Goal: Task Accomplishment & Management: Use online tool/utility

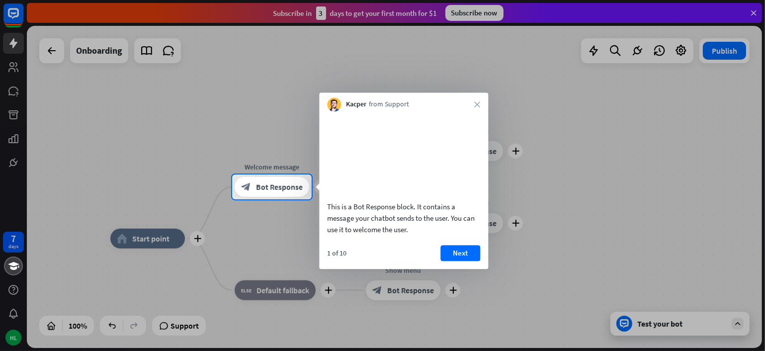
click at [608, 186] on div at bounding box center [539, 187] width 454 height 25
click at [754, 9] on div at bounding box center [382, 87] width 765 height 175
click at [473, 107] on div "Kacper from Support close" at bounding box center [403, 101] width 169 height 19
click at [476, 104] on icon "close" at bounding box center [477, 104] width 6 height 6
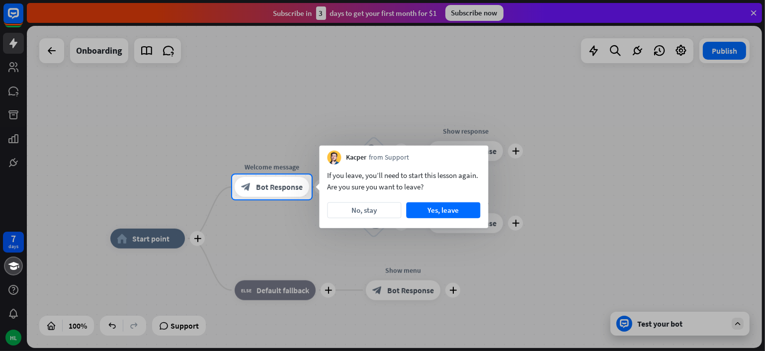
click at [476, 103] on div at bounding box center [382, 87] width 765 height 175
click at [479, 218] on button "Yes, leave" at bounding box center [443, 210] width 74 height 16
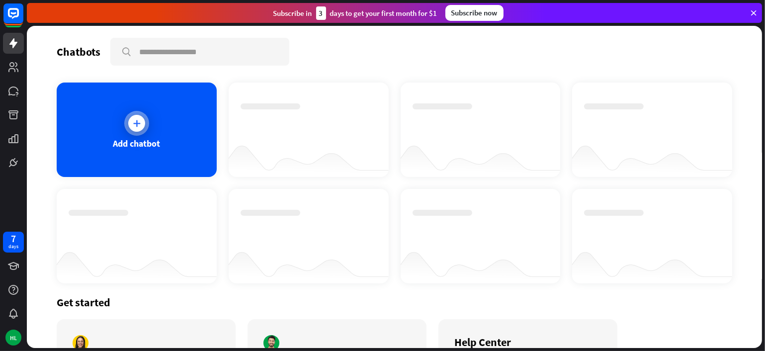
click at [165, 159] on div "Add chatbot" at bounding box center [137, 130] width 160 height 94
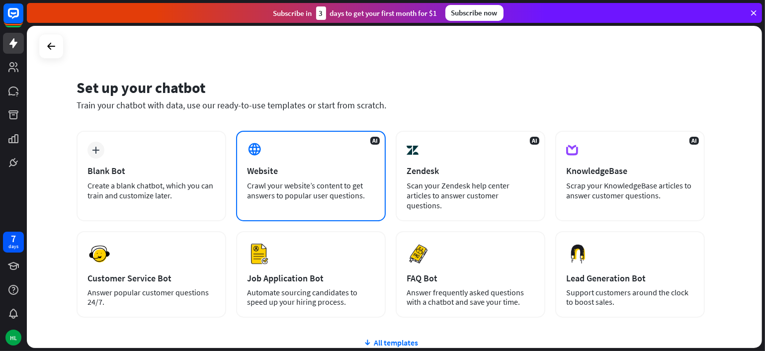
click at [313, 203] on div "AI Website Crawl your website’s content to get answers to popular user question…" at bounding box center [311, 176] width 150 height 91
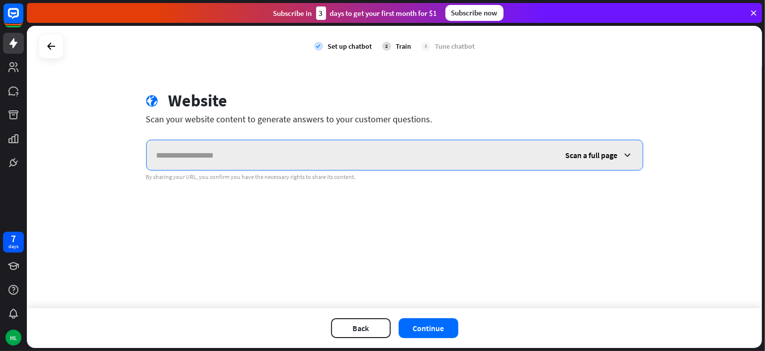
click at [271, 154] on input "text" at bounding box center [351, 155] width 409 height 30
type input "**********"
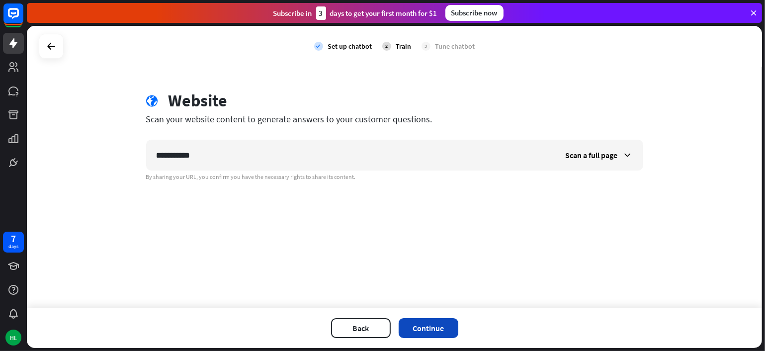
click at [426, 333] on button "Continue" at bounding box center [429, 328] width 60 height 20
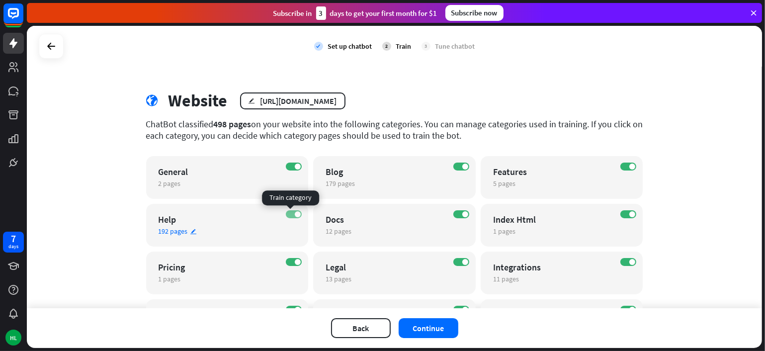
click at [292, 218] on label "ON" at bounding box center [294, 214] width 16 height 8
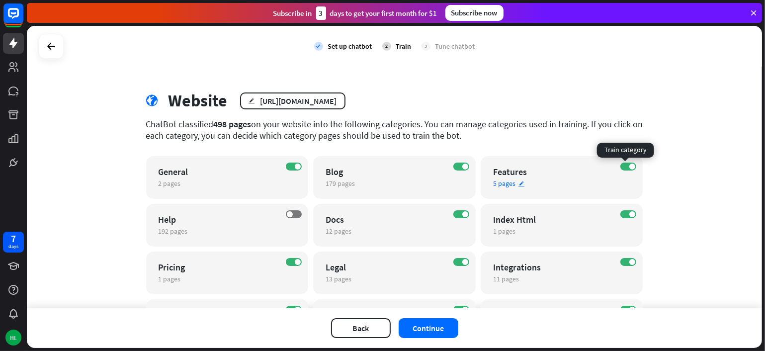
click at [633, 163] on div "ON" at bounding box center [629, 167] width 16 height 8
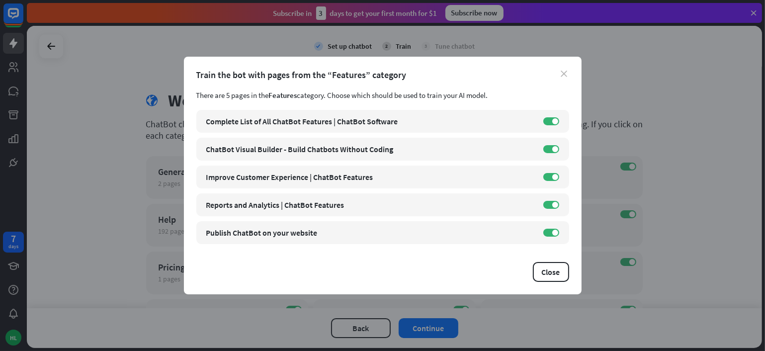
click at [565, 73] on icon "close" at bounding box center [564, 74] width 6 height 6
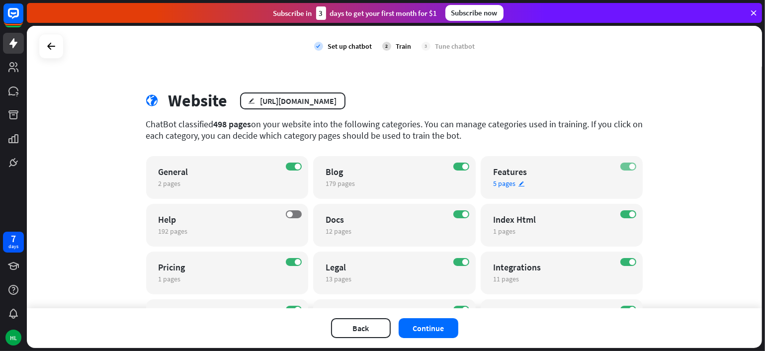
click at [621, 169] on label "ON" at bounding box center [629, 167] width 16 height 8
click at [625, 167] on label "OFF" at bounding box center [629, 167] width 16 height 8
click at [625, 167] on label "ON" at bounding box center [629, 167] width 16 height 8
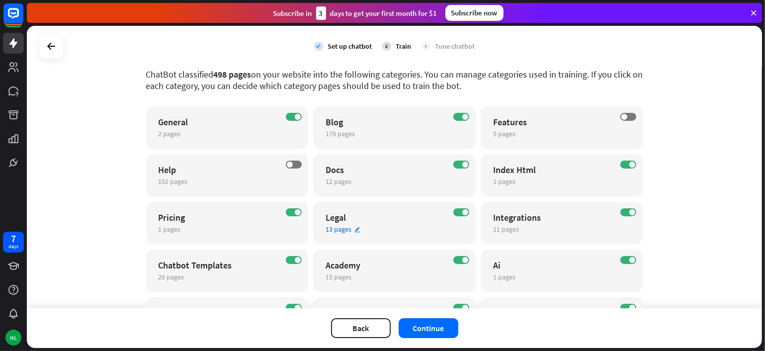
scroll to position [99, 0]
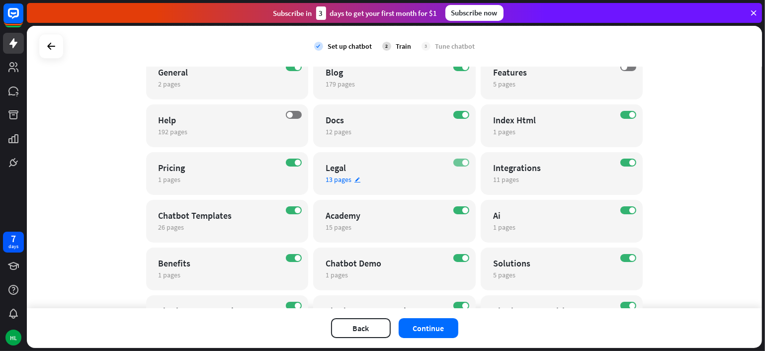
click at [454, 164] on label "ON" at bounding box center [462, 163] width 16 height 8
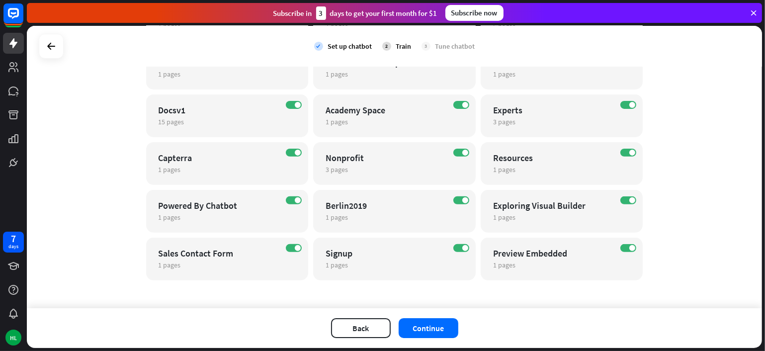
scroll to position [352, 0]
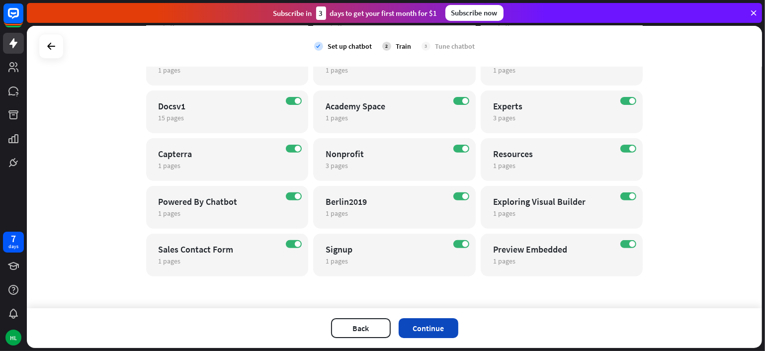
click at [432, 328] on button "Continue" at bounding box center [429, 328] width 60 height 20
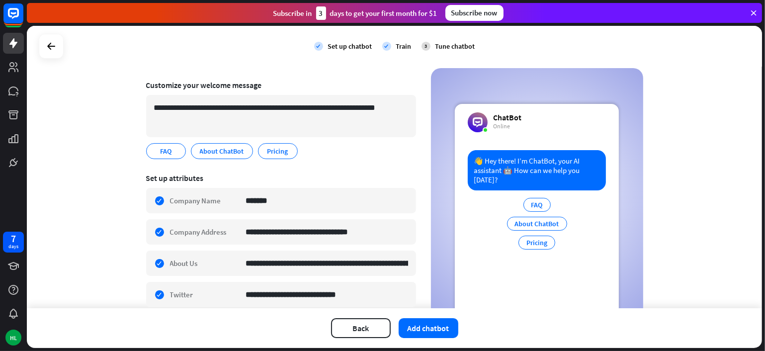
scroll to position [0, 0]
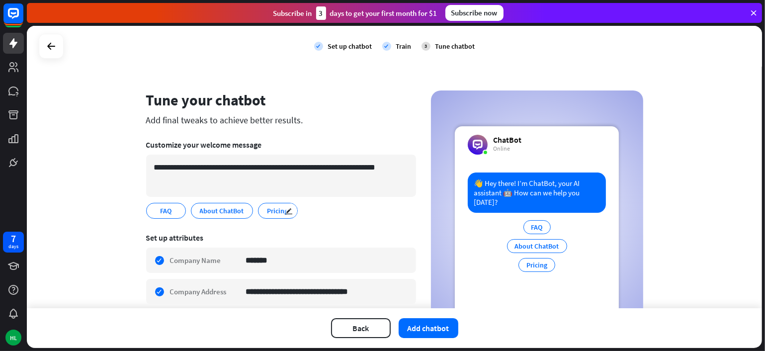
click at [276, 206] on span "Pricing" at bounding box center [278, 210] width 23 height 11
click at [274, 211] on span "Pricing" at bounding box center [278, 210] width 23 height 11
click at [432, 330] on button "Add chatbot" at bounding box center [429, 328] width 60 height 20
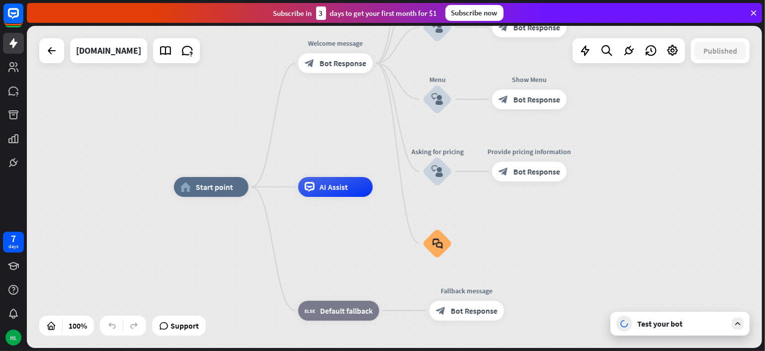
click at [742, 323] on icon at bounding box center [737, 323] width 9 height 9
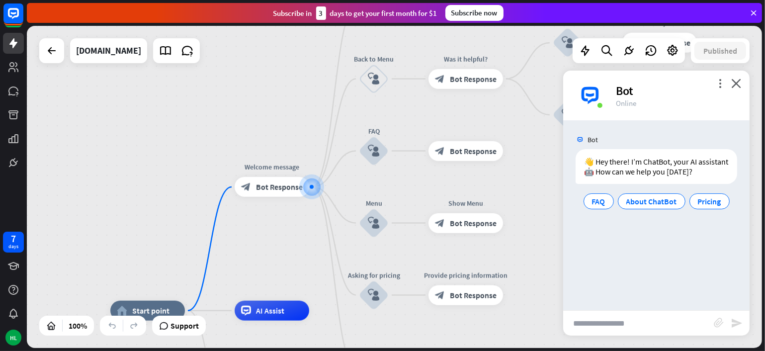
click at [654, 329] on input "text" at bounding box center [638, 323] width 151 height 25
click at [573, 327] on input "**********" at bounding box center [638, 323] width 151 height 25
type input "**********"
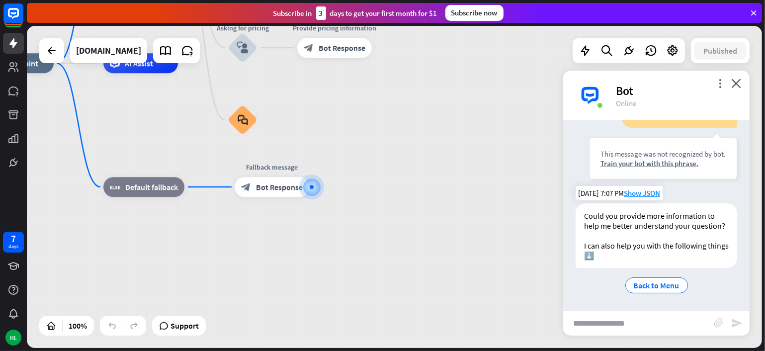
scroll to position [125, 0]
click at [670, 286] on span "Back to Menu" at bounding box center [657, 285] width 46 height 10
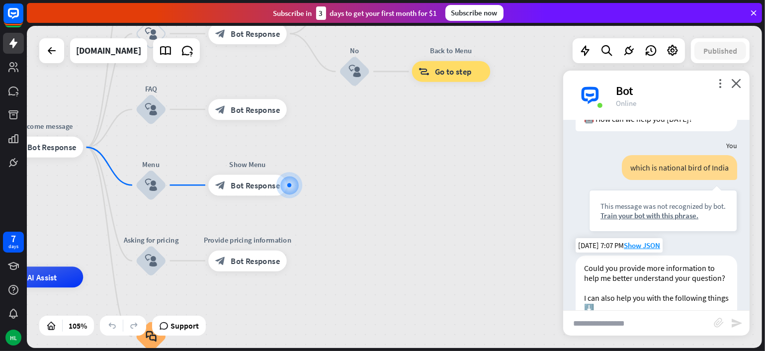
scroll to position [0, 0]
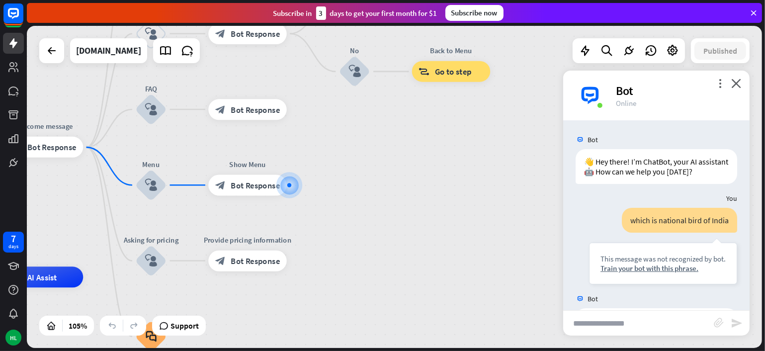
click at [601, 326] on input "text" at bounding box center [638, 323] width 151 height 25
type input "**********"
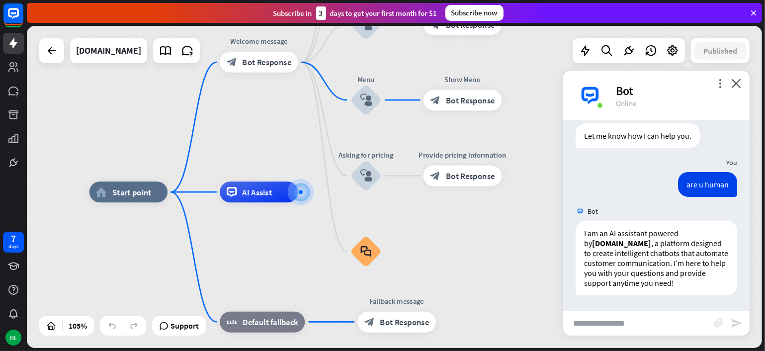
scroll to position [342, 0]
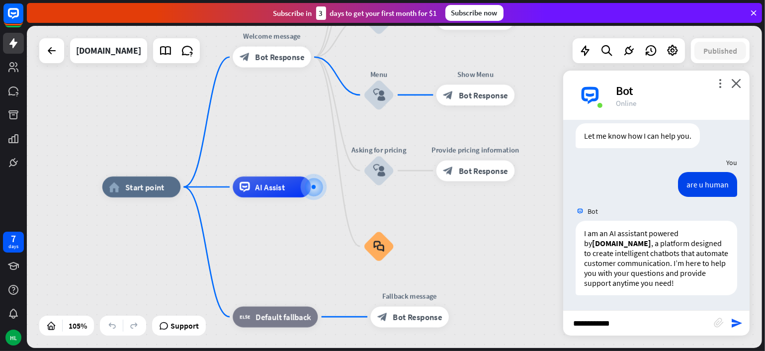
type input "**********"
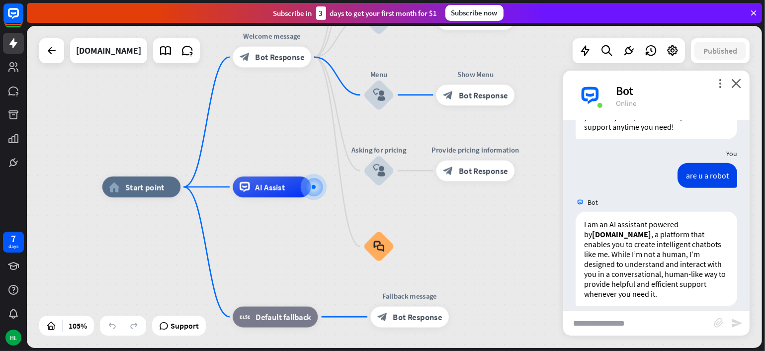
scroll to position [509, 0]
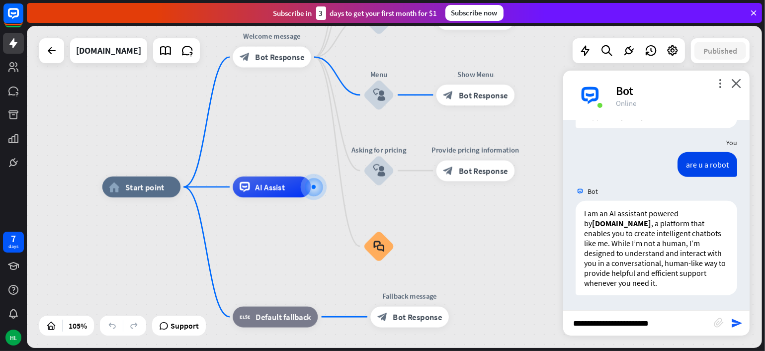
type input "**********"
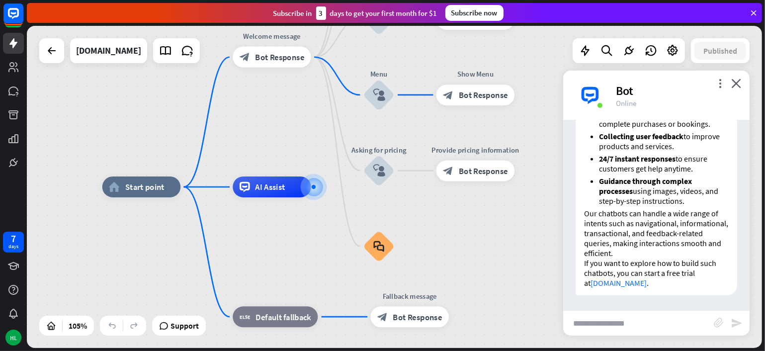
scroll to position [947, 0]
type input "**********"
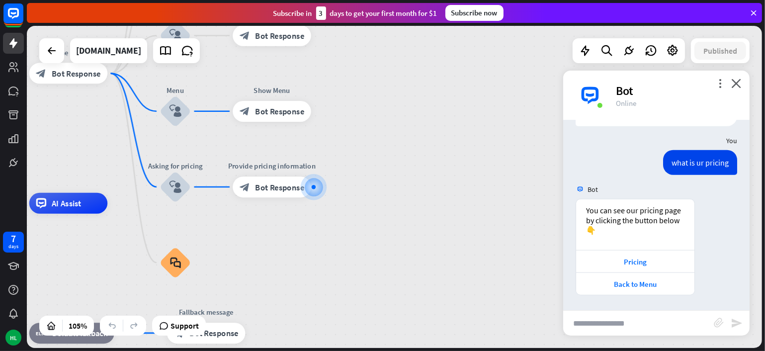
scroll to position [1116, 0]
click at [648, 267] on div "Pricing" at bounding box center [635, 261] width 118 height 22
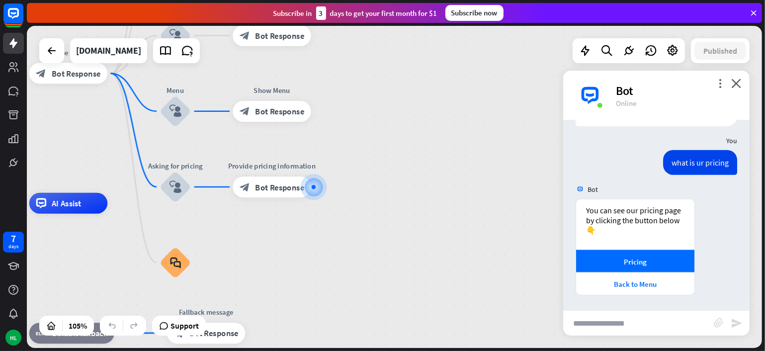
click at [606, 320] on input "text" at bounding box center [638, 323] width 151 height 25
type input "**********"
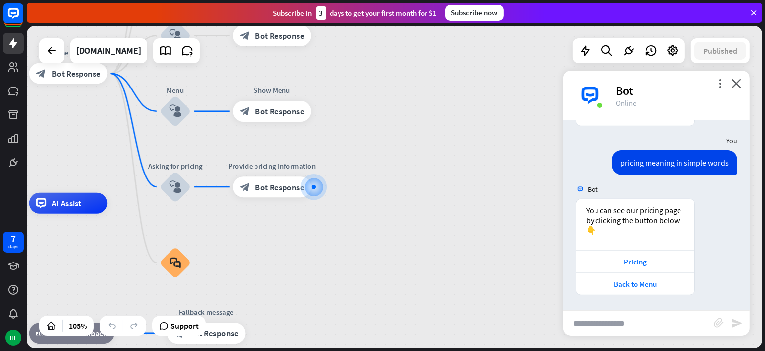
scroll to position [1285, 0]
click at [663, 269] on div "Pricing" at bounding box center [635, 261] width 118 height 22
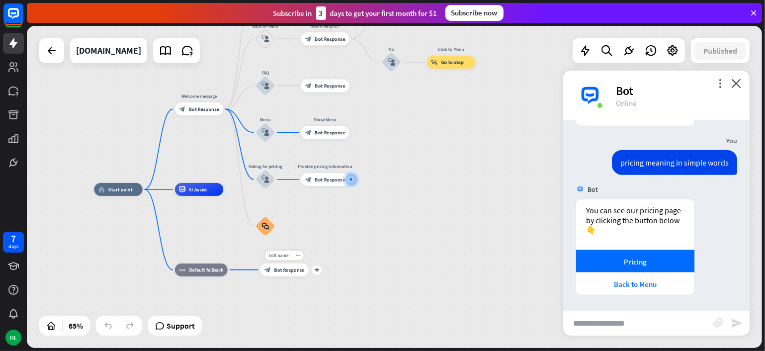
click at [309, 276] on div "Edit name more_horiz plus block_bot_response Bot Response" at bounding box center [284, 270] width 49 height 13
click at [316, 274] on div "plus" at bounding box center [317, 270] width 10 height 10
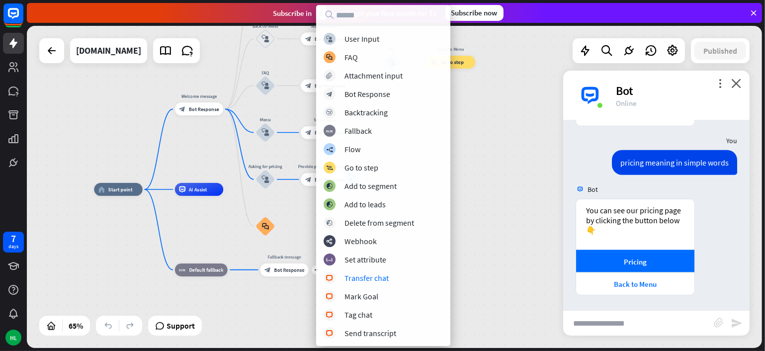
click at [367, 285] on div "block_user_input User Input block_faq FAQ block_attachment Attachment input blo…" at bounding box center [383, 186] width 134 height 306
click at [373, 281] on div "Transfer chat" at bounding box center [367, 278] width 44 height 10
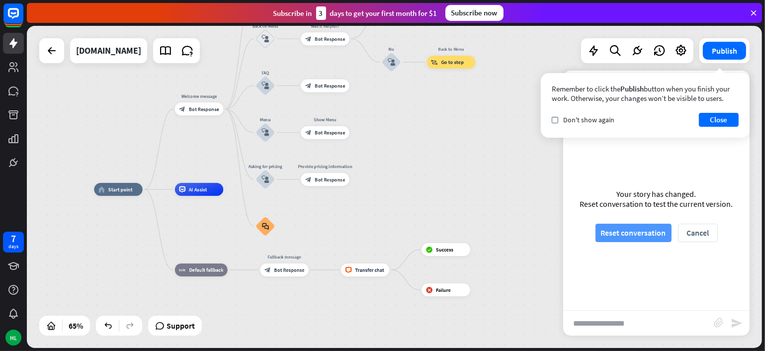
click at [660, 234] on button "Reset conversation" at bounding box center [634, 233] width 76 height 18
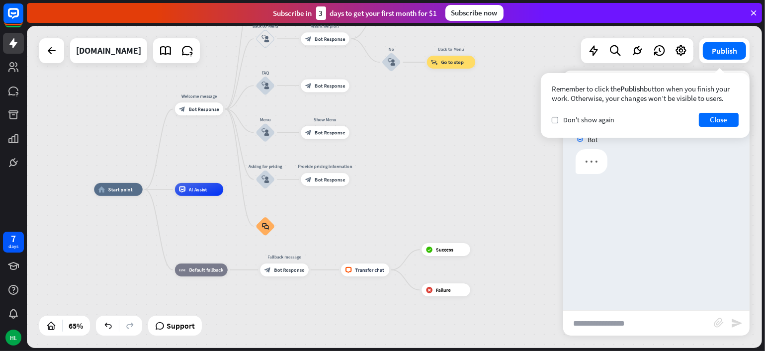
scroll to position [0, 0]
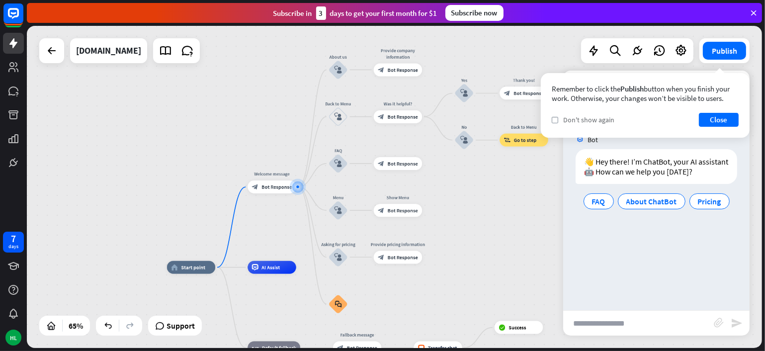
click at [560, 120] on div "check Don't show again" at bounding box center [583, 119] width 63 height 9
click at [723, 121] on button "Close" at bounding box center [719, 120] width 40 height 14
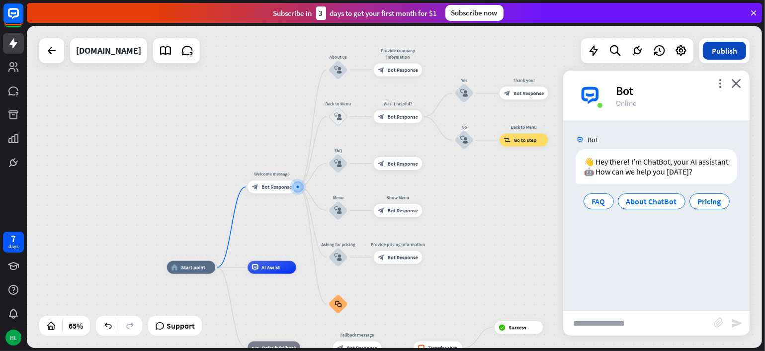
click at [726, 51] on button "Publish" at bounding box center [724, 51] width 43 height 18
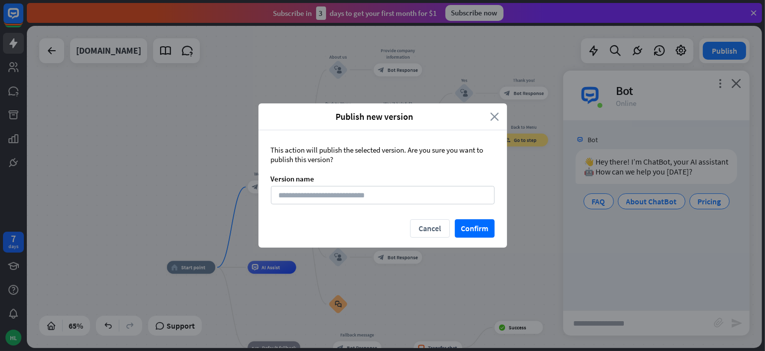
click at [497, 117] on icon "close" at bounding box center [495, 116] width 9 height 11
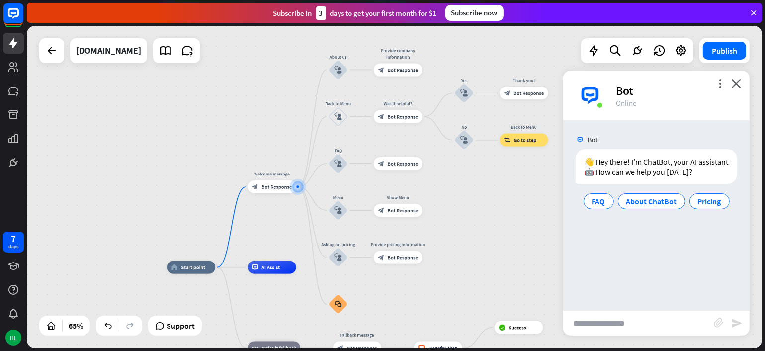
click at [601, 327] on input "text" at bounding box center [638, 323] width 151 height 25
type input "**********"
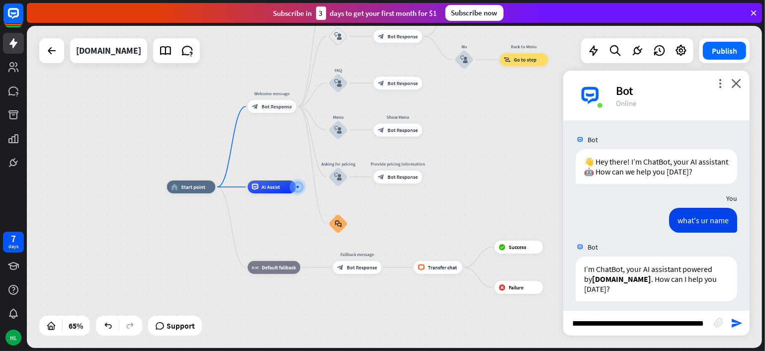
type input "**********"
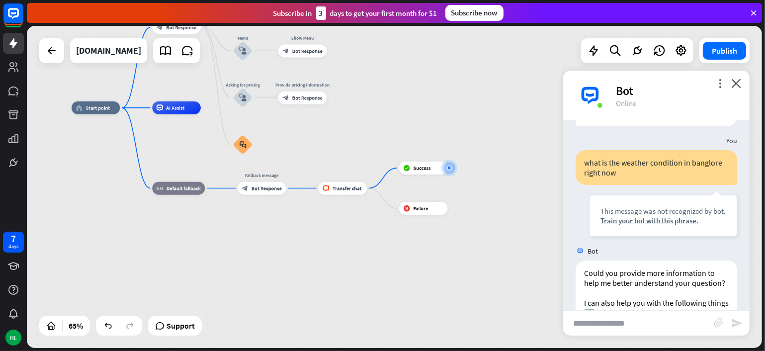
scroll to position [252, 0]
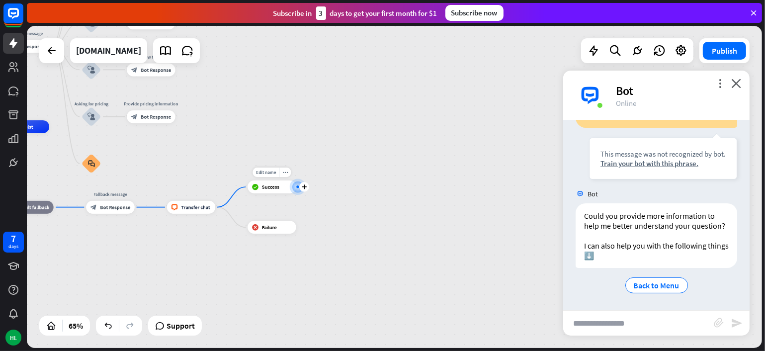
click at [296, 192] on div "Edit name more_horiz plus block_success Success" at bounding box center [272, 187] width 49 height 13
click at [302, 183] on div "plus" at bounding box center [304, 187] width 10 height 10
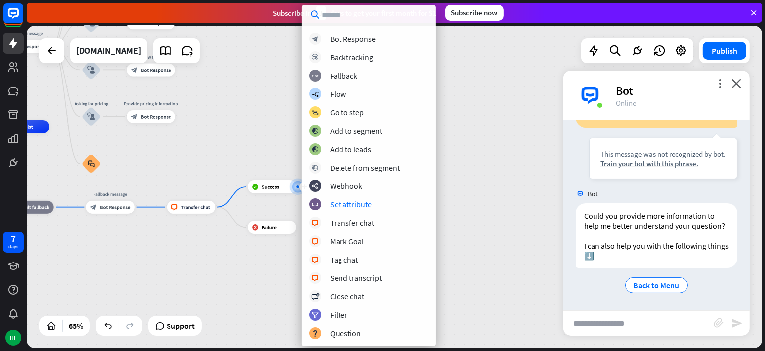
scroll to position [0, 0]
click at [486, 186] on div "home_2 Start point Welcome message block_bot_response Bot Response About us blo…" at bounding box center [394, 187] width 735 height 322
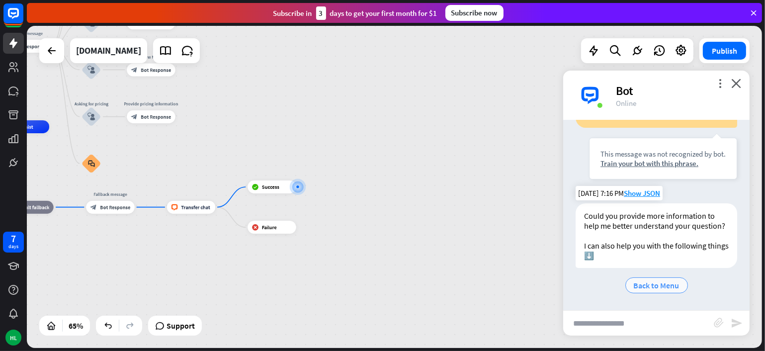
click at [643, 287] on span "Back to Menu" at bounding box center [657, 285] width 46 height 10
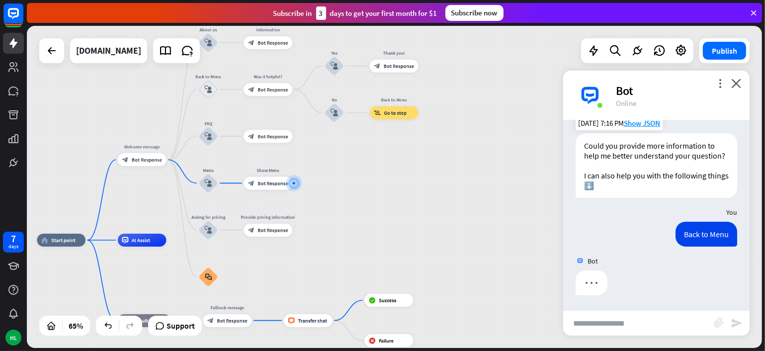
scroll to position [322, 0]
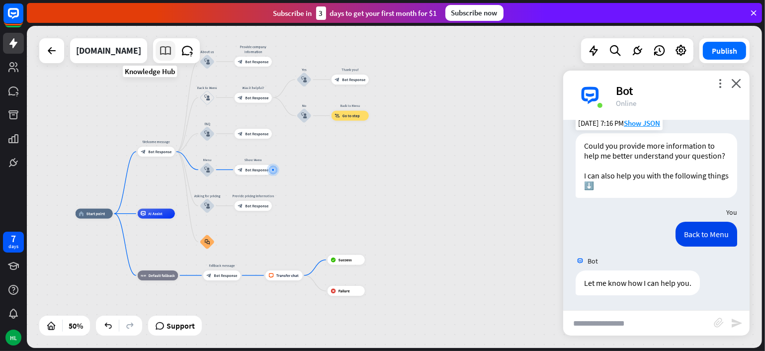
click at [159, 45] on icon at bounding box center [165, 50] width 13 height 13
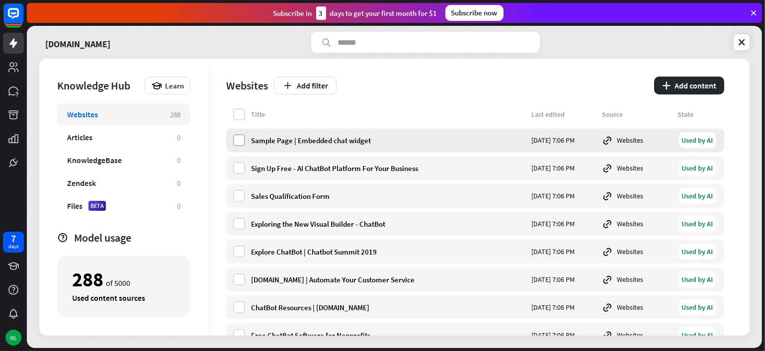
click at [237, 143] on label at bounding box center [239, 140] width 12 height 12
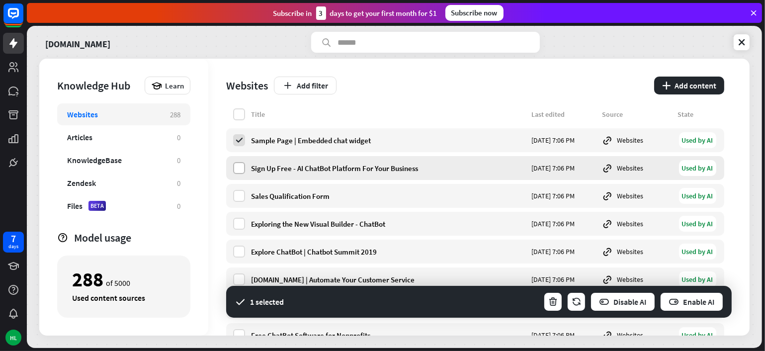
click at [235, 167] on label at bounding box center [239, 168] width 12 height 12
click at [239, 195] on label at bounding box center [239, 196] width 12 height 12
click at [237, 221] on label at bounding box center [239, 224] width 12 height 12
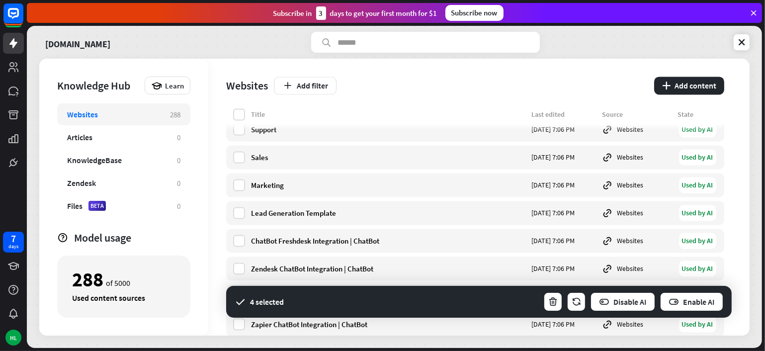
scroll to position [2288, 0]
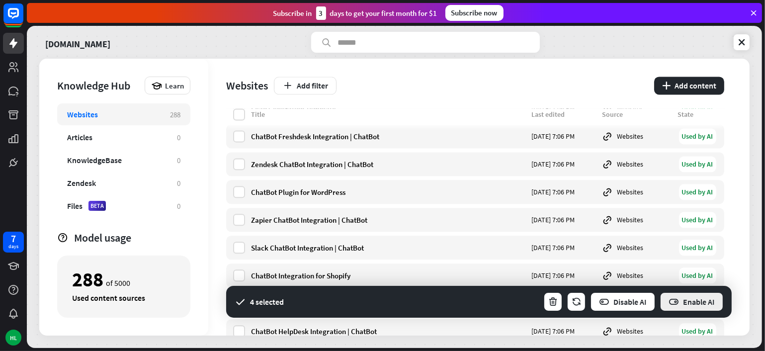
click at [689, 298] on button "Enable AI" at bounding box center [692, 302] width 64 height 20
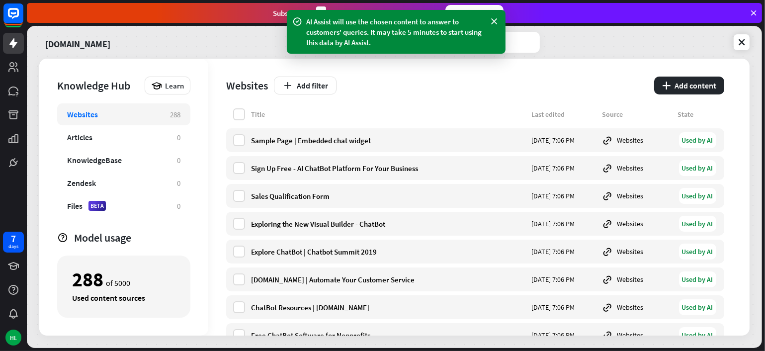
scroll to position [0, 0]
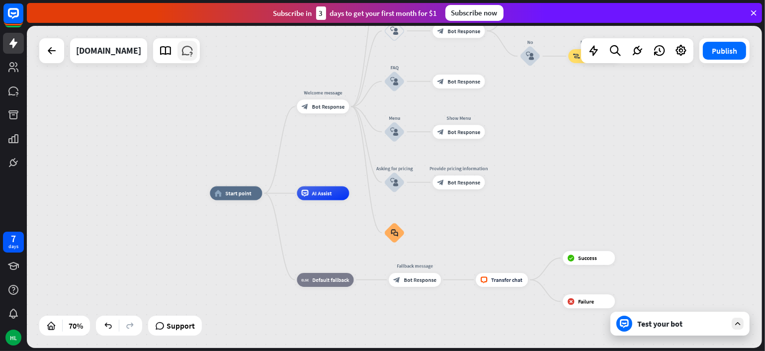
click at [181, 50] on icon at bounding box center [187, 50] width 13 height 13
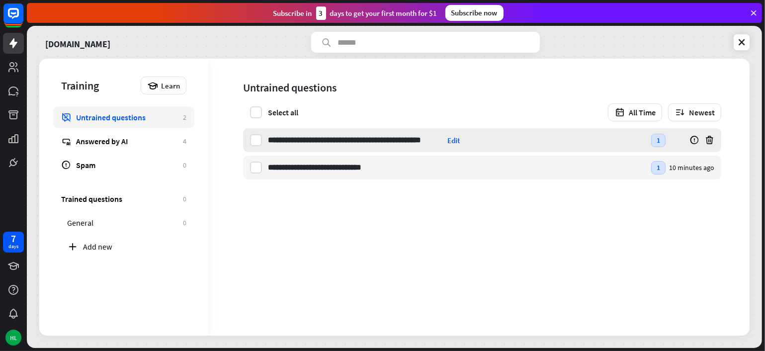
click at [456, 142] on div "Edit" at bounding box center [454, 140] width 12 height 9
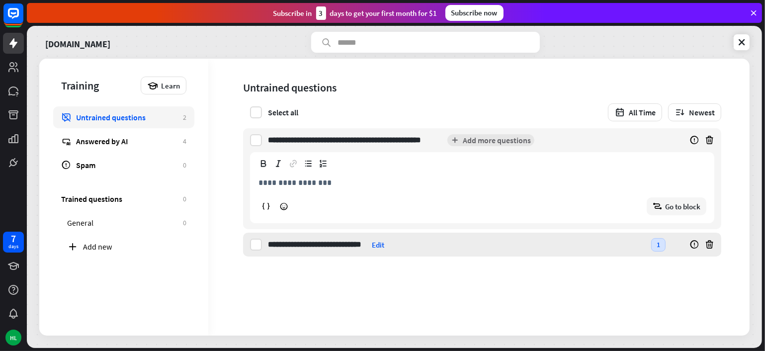
click at [384, 240] on div "Edit" at bounding box center [378, 244] width 12 height 9
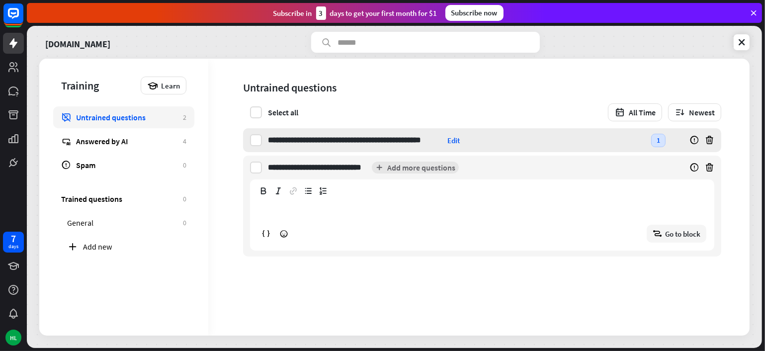
click at [382, 212] on p "**********" at bounding box center [483, 210] width 448 height 12
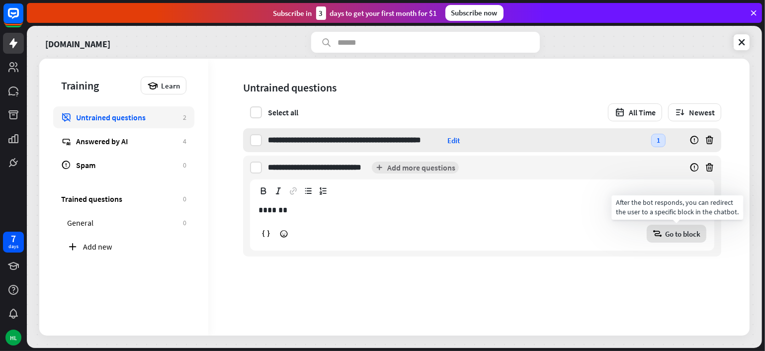
click at [678, 232] on span "Go to block" at bounding box center [682, 233] width 35 height 9
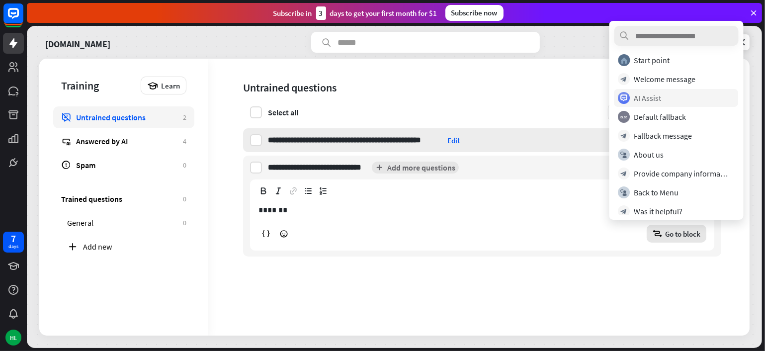
click at [673, 94] on div "AI Assist" at bounding box center [674, 98] width 111 height 12
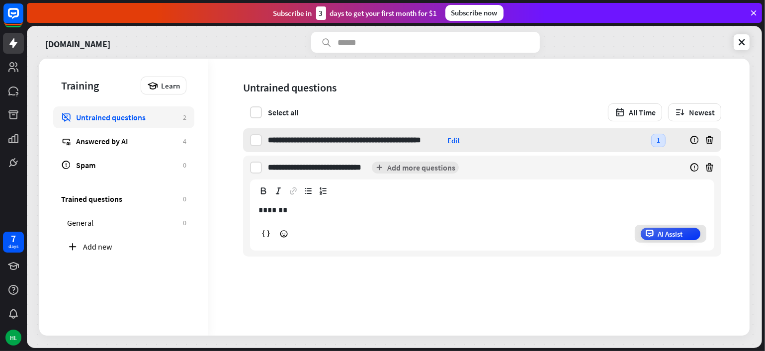
click at [667, 233] on span "AI Assist" at bounding box center [670, 233] width 25 height 9
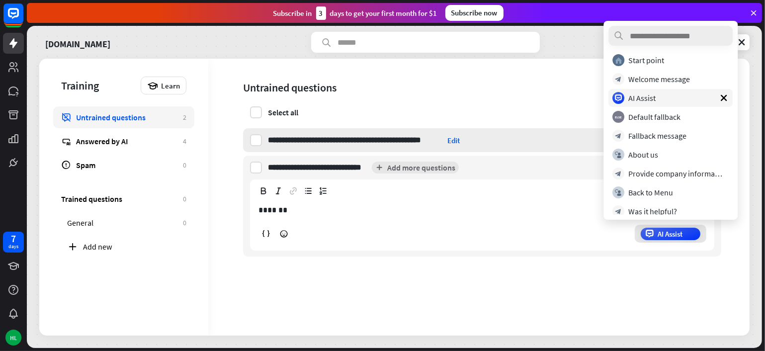
click at [596, 234] on div "AI Assist" at bounding box center [482, 234] width 449 height 18
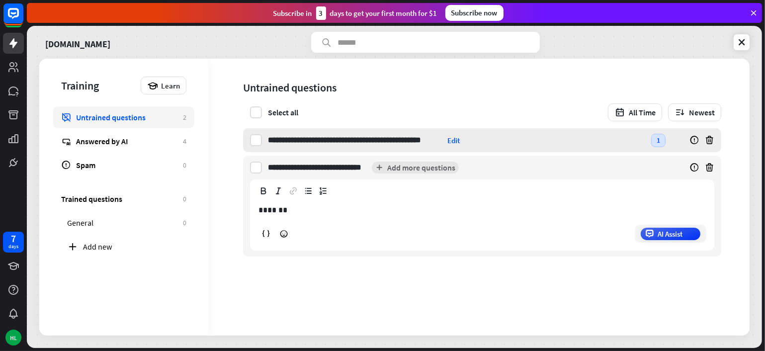
click at [456, 139] on div "Edit" at bounding box center [454, 140] width 12 height 9
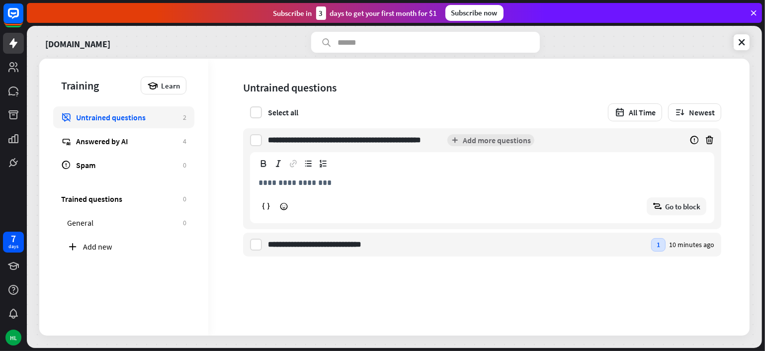
click at [323, 164] on icon at bounding box center [323, 164] width 10 height 10
click at [304, 160] on icon at bounding box center [308, 164] width 10 height 10
click at [292, 162] on icon at bounding box center [293, 164] width 10 height 10
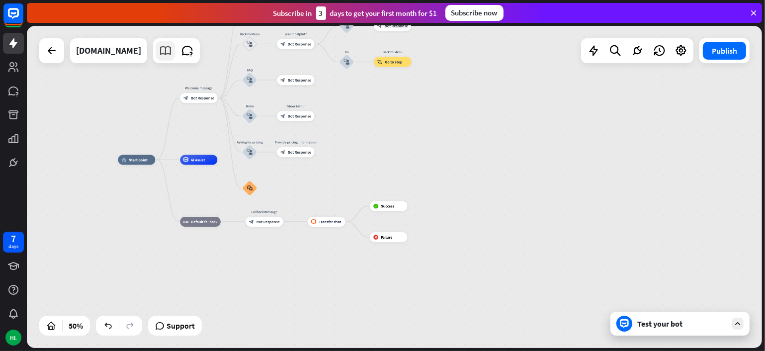
click at [156, 47] on link at bounding box center [166, 51] width 20 height 20
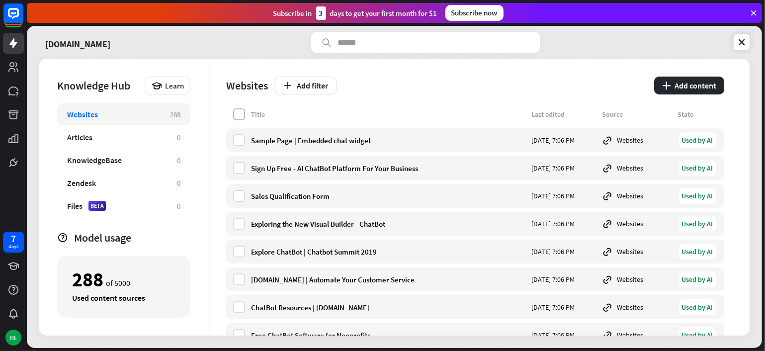
click at [238, 113] on label at bounding box center [239, 114] width 12 height 12
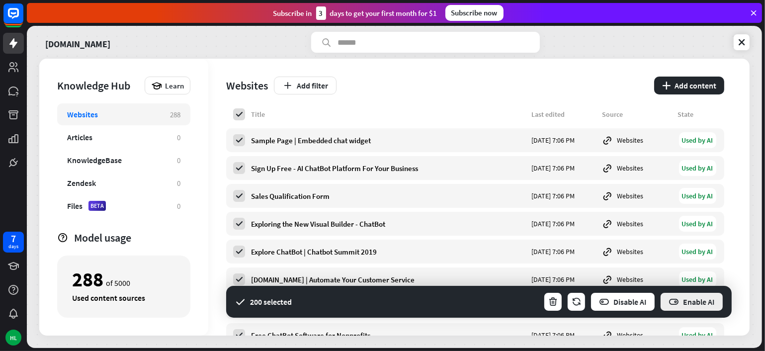
click at [705, 307] on button "Enable AI" at bounding box center [692, 302] width 64 height 20
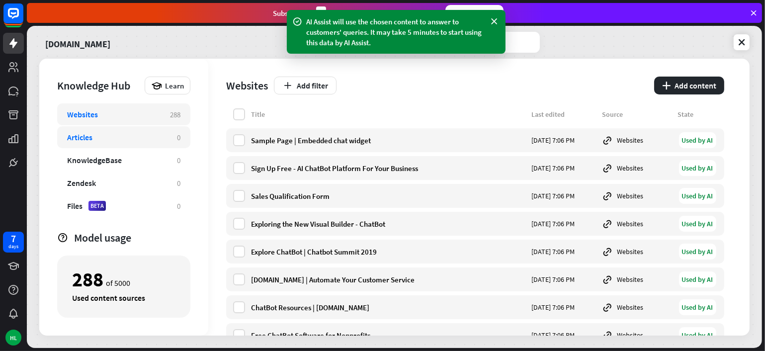
click at [95, 142] on div "Articles 0" at bounding box center [123, 137] width 133 height 22
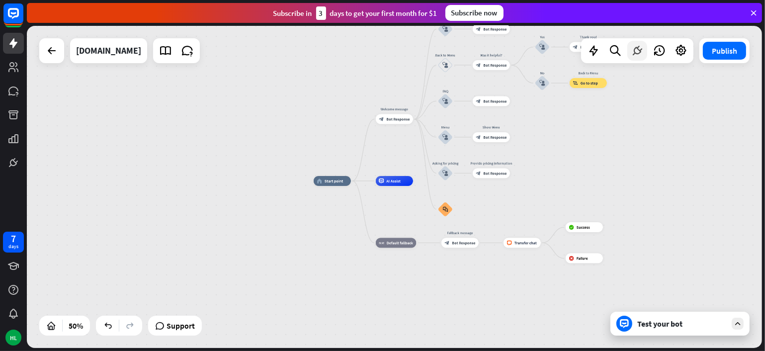
click at [633, 54] on icon at bounding box center [637, 50] width 13 height 13
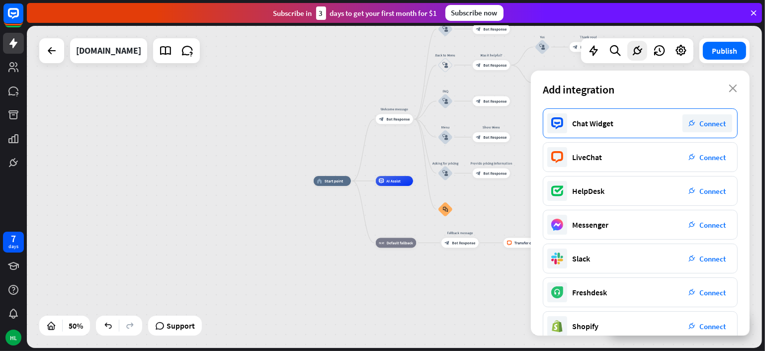
click at [712, 119] on span "Connect" at bounding box center [713, 123] width 26 height 9
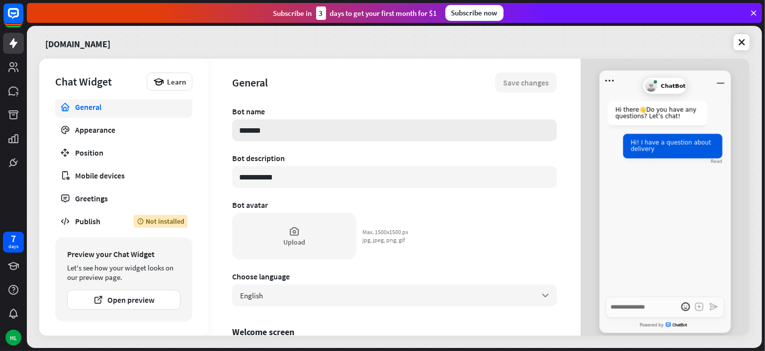
click at [300, 134] on input "*******" at bounding box center [394, 130] width 325 height 22
click at [116, 138] on link "Appearance" at bounding box center [123, 130] width 137 height 22
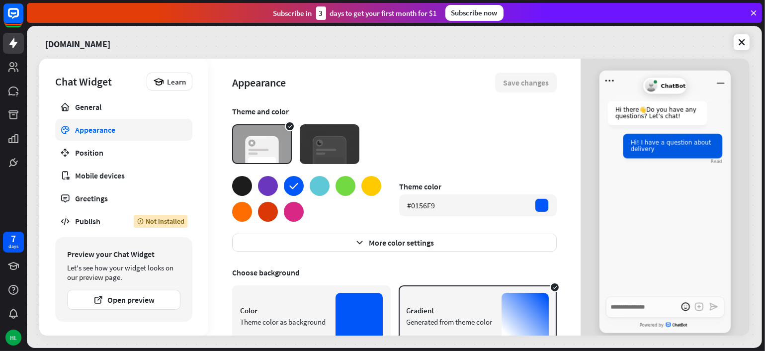
click at [235, 188] on div at bounding box center [242, 186] width 20 height 20
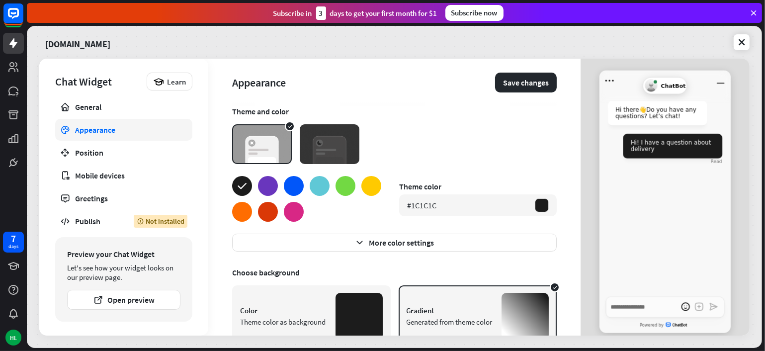
click at [291, 181] on div at bounding box center [294, 186] width 20 height 20
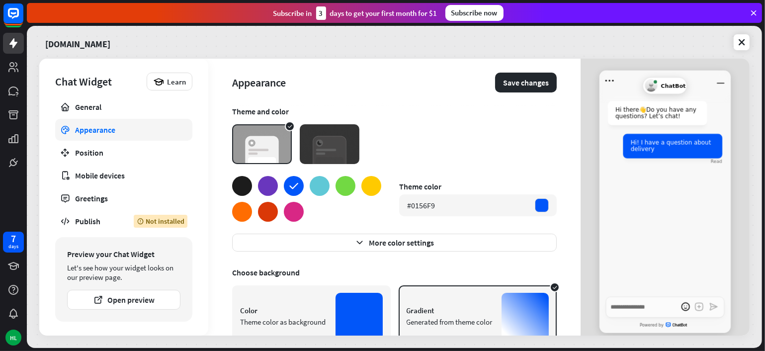
click at [273, 186] on div at bounding box center [268, 186] width 20 height 20
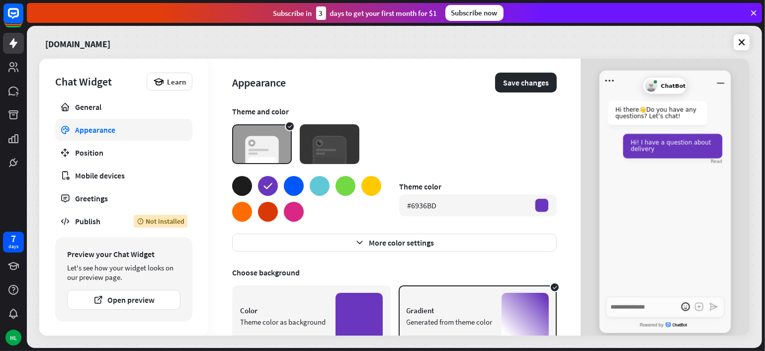
click at [301, 184] on div at bounding box center [294, 186] width 20 height 20
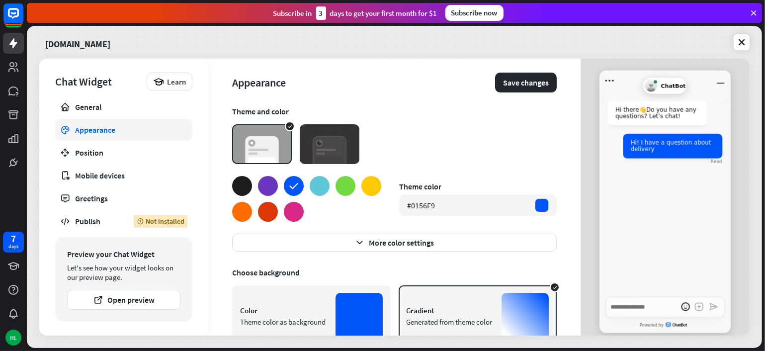
click at [272, 219] on div at bounding box center [268, 212] width 20 height 20
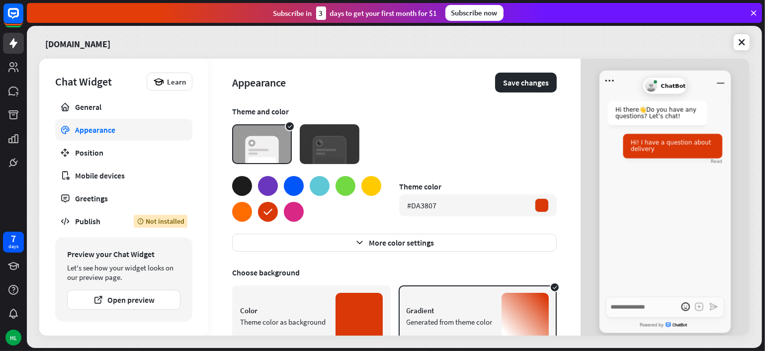
click at [370, 188] on div at bounding box center [372, 186] width 20 height 20
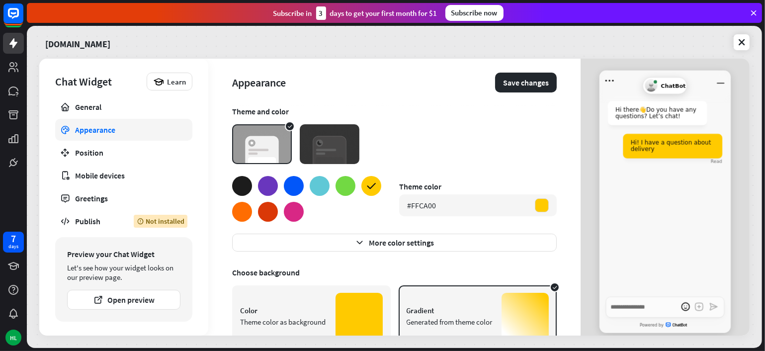
click at [318, 181] on div at bounding box center [320, 186] width 20 height 20
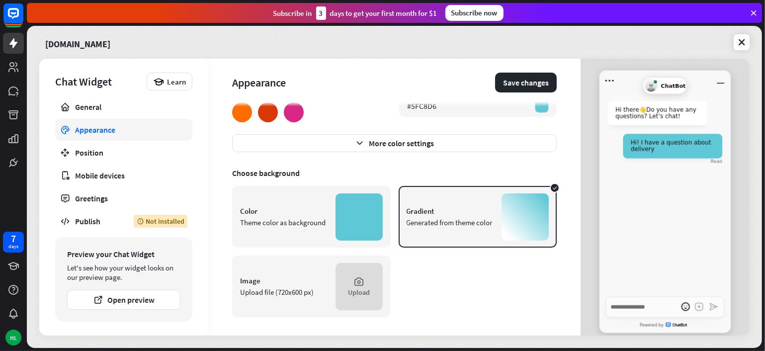
scroll to position [101, 0]
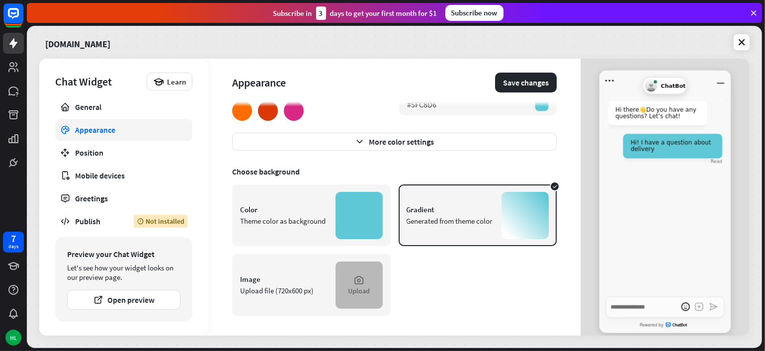
click at [366, 282] on div "Upload" at bounding box center [359, 285] width 47 height 47
click at [100, 113] on link "General" at bounding box center [123, 107] width 137 height 22
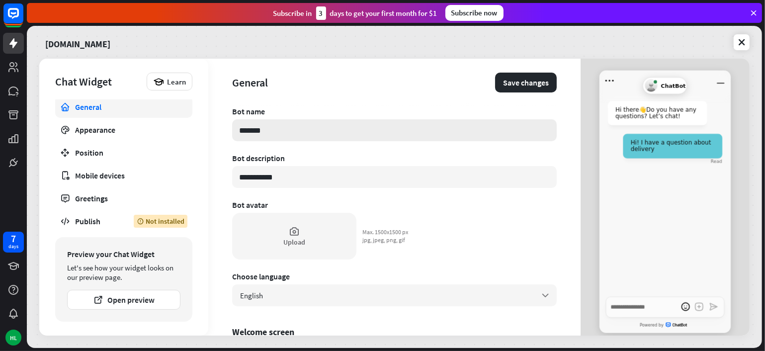
click at [288, 124] on input "*******" at bounding box center [394, 130] width 325 height 22
type textarea "*"
type input "******"
type textarea "*"
type input "*****"
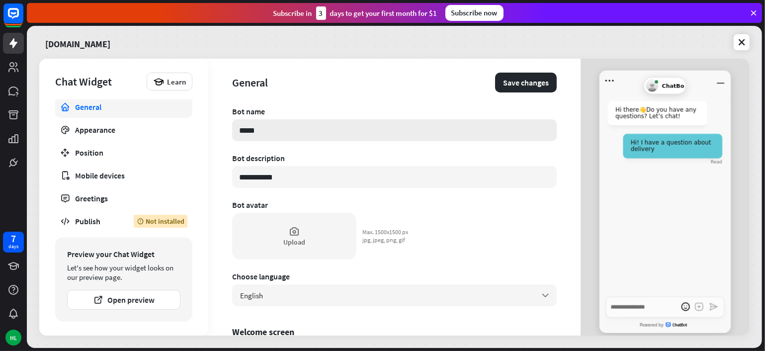
type textarea "*"
type input "*"
type textarea "*"
type input "*"
type textarea "*"
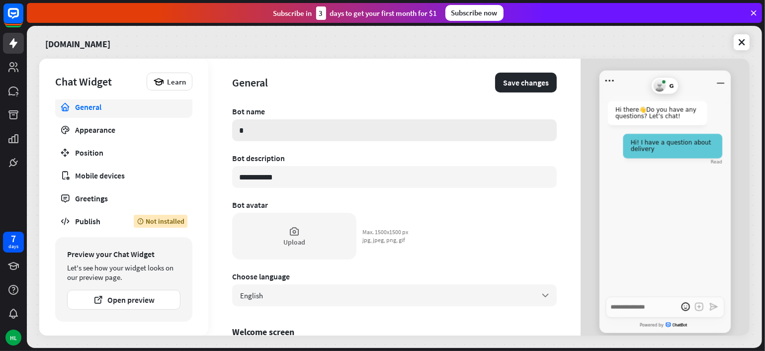
type input "**"
type textarea "*"
type input "***"
type textarea "*"
type input "****"
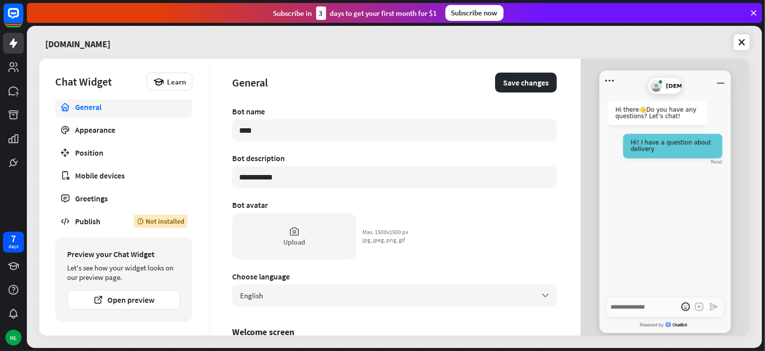
type textarea "*"
type input "****"
type textarea "*"
type input "******"
type textarea "*"
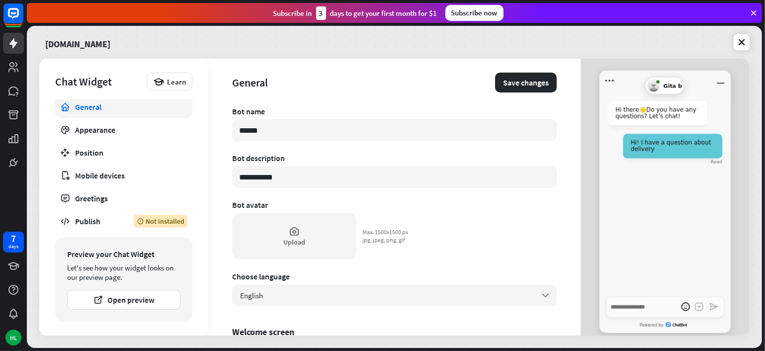
type input "****"
type textarea "*"
type input "******"
type textarea "*"
type input "*******"
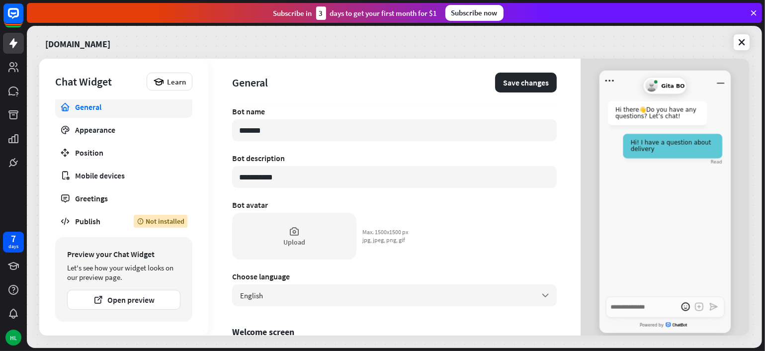
type textarea "*"
type input "********"
type textarea "*"
type input "*******"
type textarea "*"
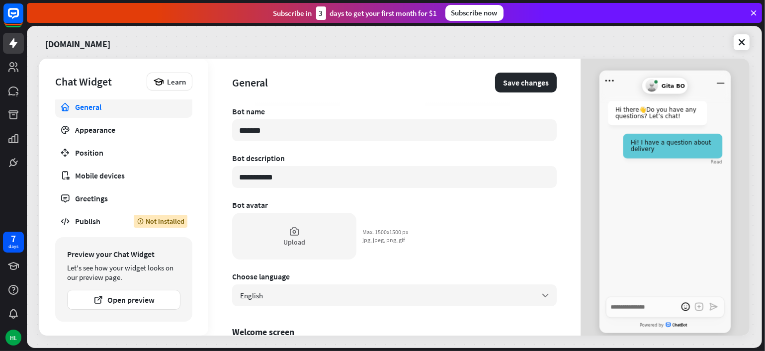
type input "******"
type textarea "*"
type input "*******"
type textarea "*"
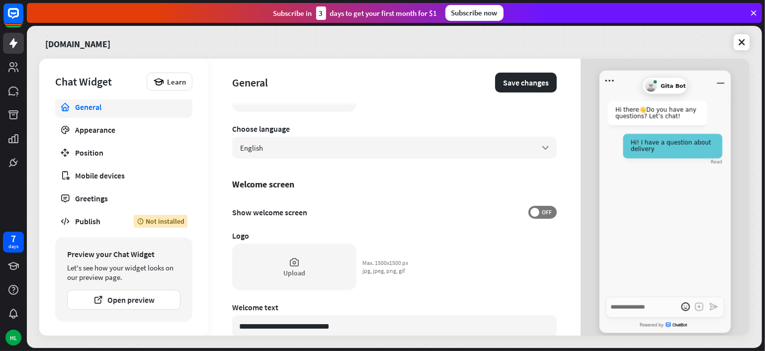
scroll to position [149, 0]
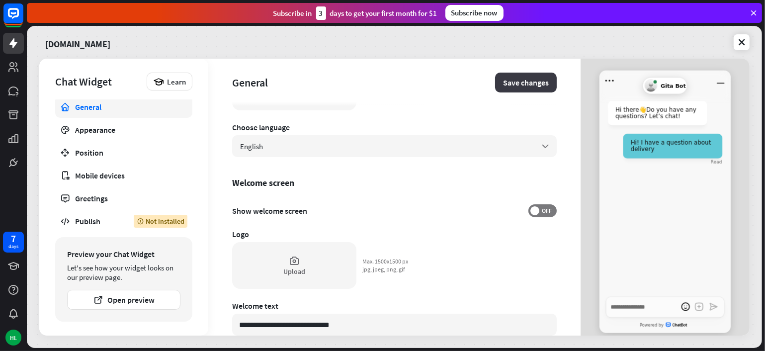
type input "********"
click at [529, 81] on button "Save changes" at bounding box center [526, 83] width 62 height 20
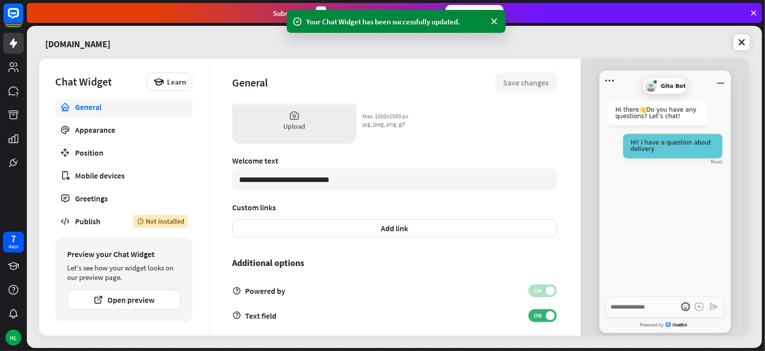
scroll to position [304, 0]
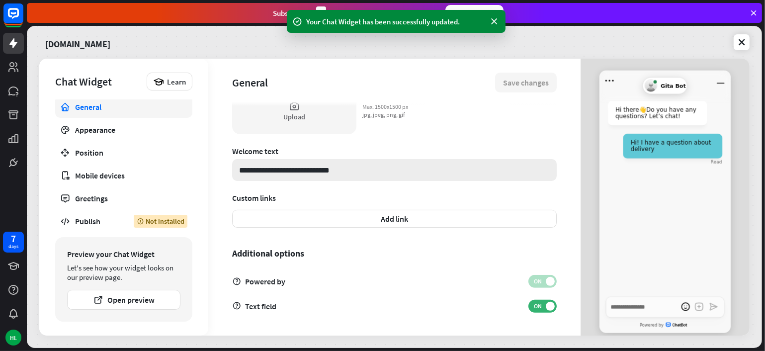
click at [348, 168] on input "**********" at bounding box center [394, 170] width 325 height 22
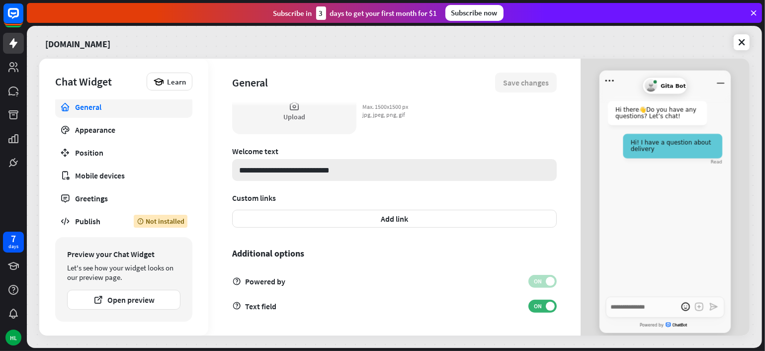
click at [344, 171] on input "**********" at bounding box center [394, 170] width 325 height 22
type textarea "*"
type input "**********"
type textarea "*"
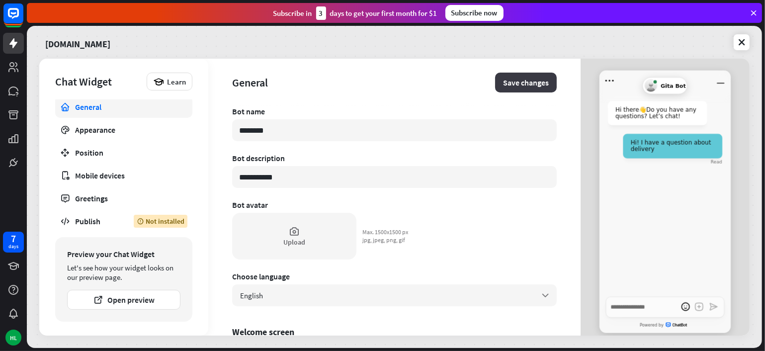
type input "**********"
click at [513, 81] on button "Save changes" at bounding box center [526, 83] width 62 height 20
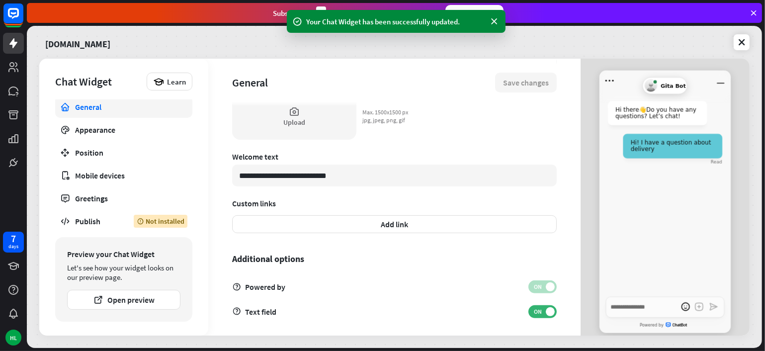
scroll to position [304, 0]
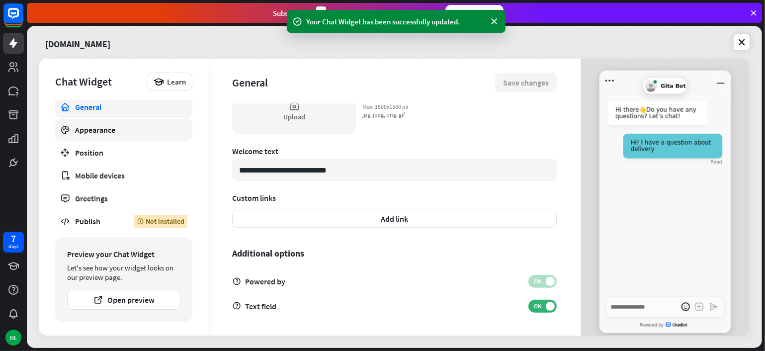
click at [111, 139] on link "Appearance" at bounding box center [123, 130] width 137 height 22
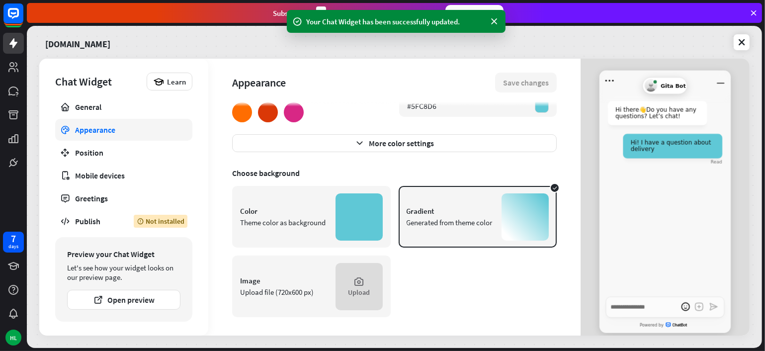
scroll to position [101, 0]
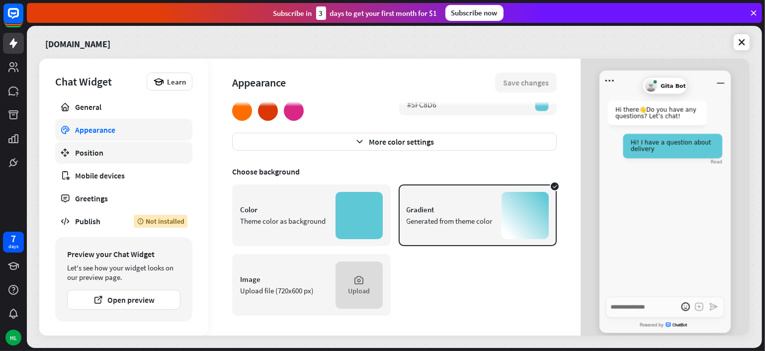
click at [123, 148] on div "Position" at bounding box center [123, 153] width 97 height 10
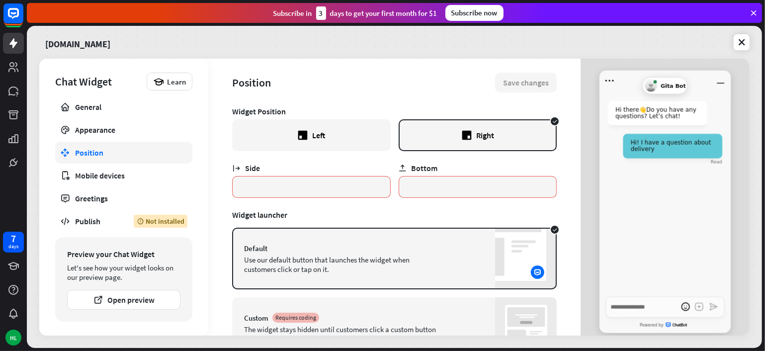
click at [325, 133] on div "Left" at bounding box center [311, 135] width 159 height 32
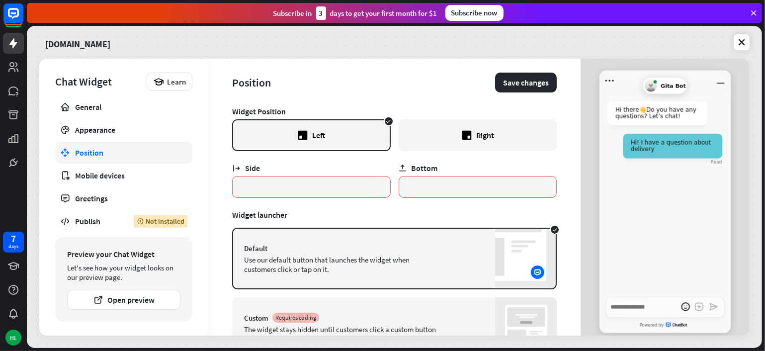
click at [450, 134] on div "Right" at bounding box center [478, 135] width 159 height 32
type textarea "*"
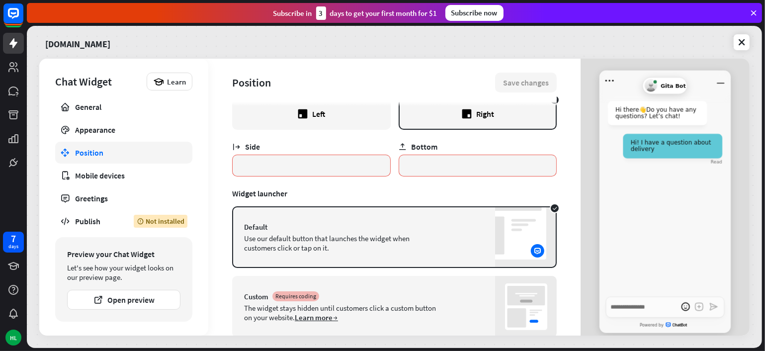
scroll to position [51, 0]
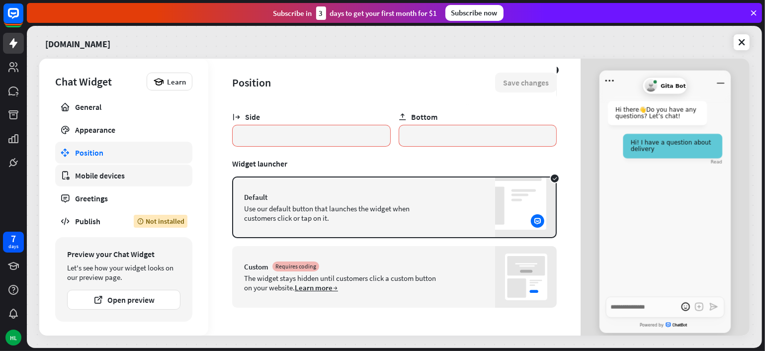
click at [87, 177] on div "Mobile devices" at bounding box center [123, 176] width 97 height 10
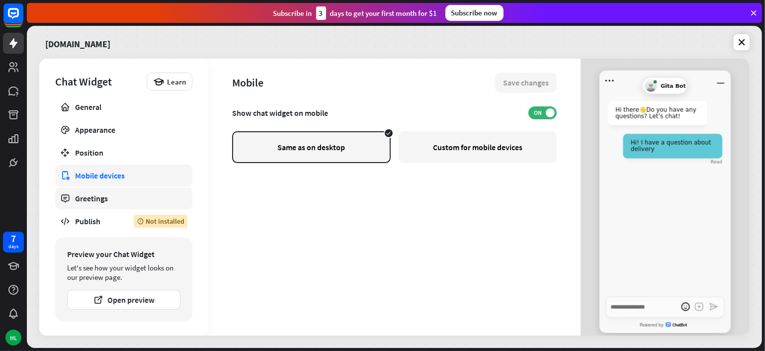
click at [92, 203] on link "Greetings" at bounding box center [123, 198] width 137 height 22
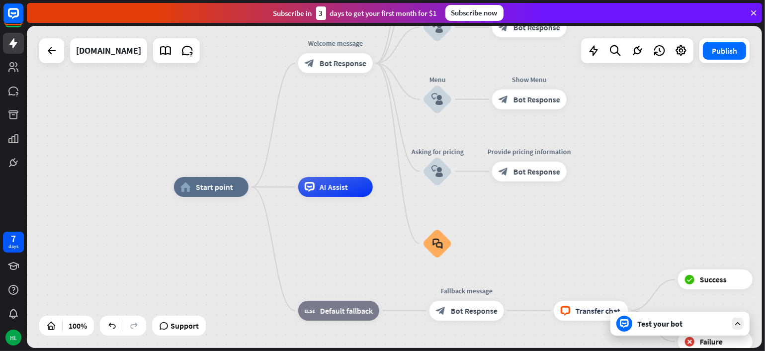
click at [721, 325] on div "Test your bot" at bounding box center [683, 324] width 90 height 10
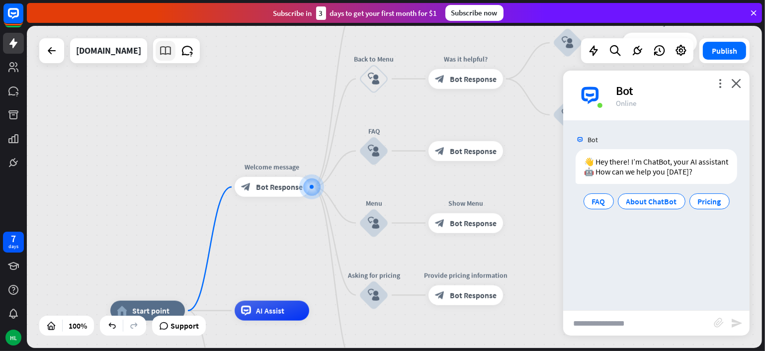
click at [156, 47] on link at bounding box center [166, 51] width 20 height 20
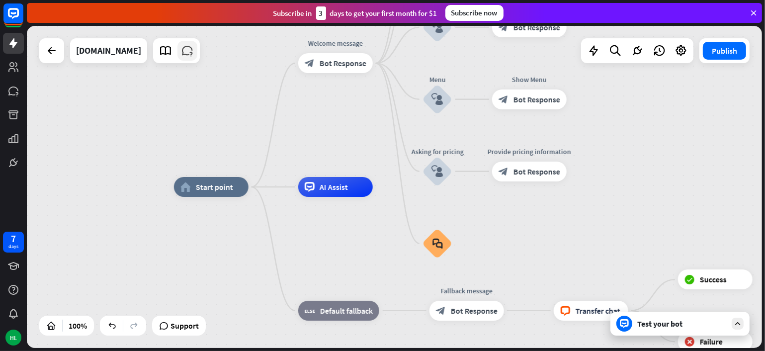
click at [181, 49] on icon at bounding box center [187, 50] width 13 height 13
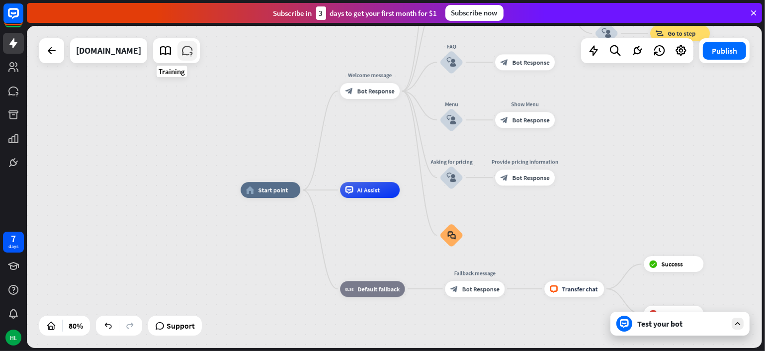
click at [181, 56] on icon at bounding box center [187, 50] width 13 height 13
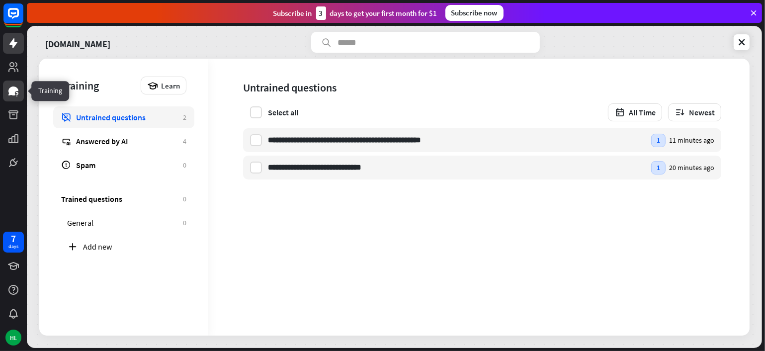
click at [12, 93] on icon at bounding box center [13, 91] width 10 height 9
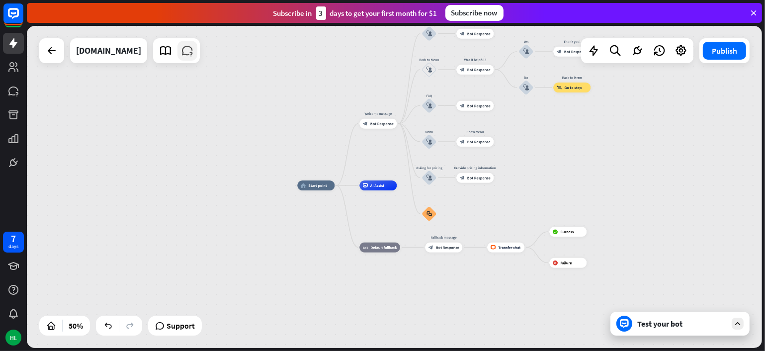
click at [178, 50] on link at bounding box center [188, 51] width 20 height 20
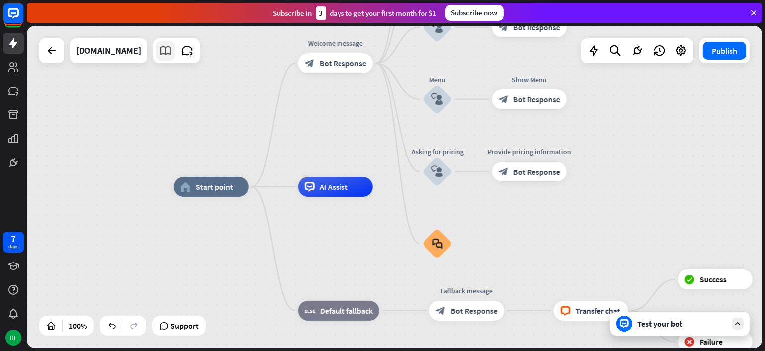
click at [159, 47] on icon at bounding box center [165, 50] width 13 height 13
click at [178, 60] on link at bounding box center [188, 51] width 20 height 20
click at [49, 51] on icon at bounding box center [52, 51] width 12 height 12
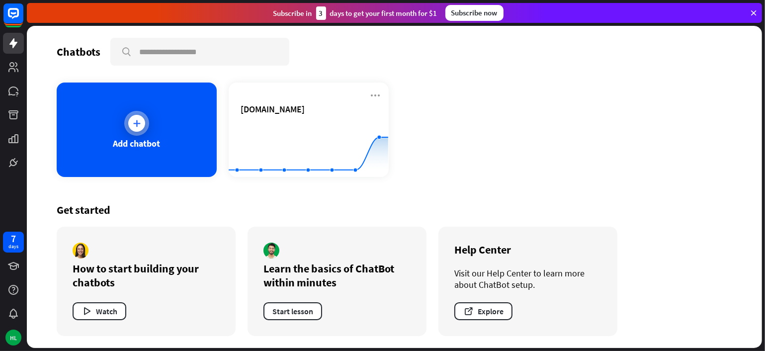
click at [123, 109] on div "Add chatbot" at bounding box center [137, 130] width 160 height 94
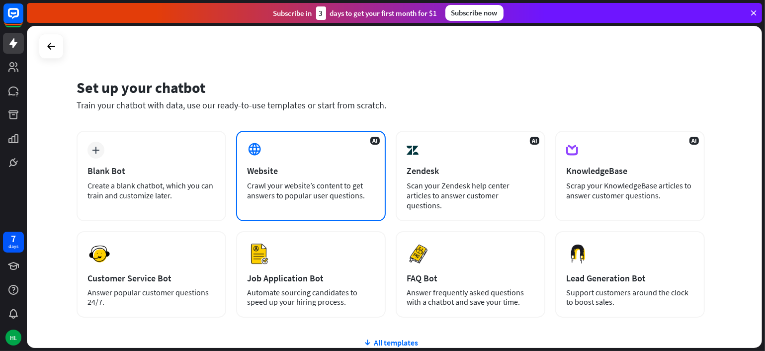
click at [345, 175] on div "Website" at bounding box center [311, 170] width 128 height 11
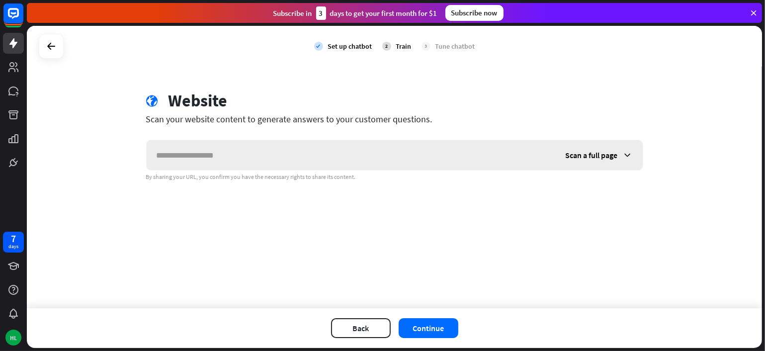
click at [298, 154] on input "text" at bounding box center [351, 155] width 409 height 30
type input "**********"
click at [438, 336] on button "Continue" at bounding box center [429, 328] width 60 height 20
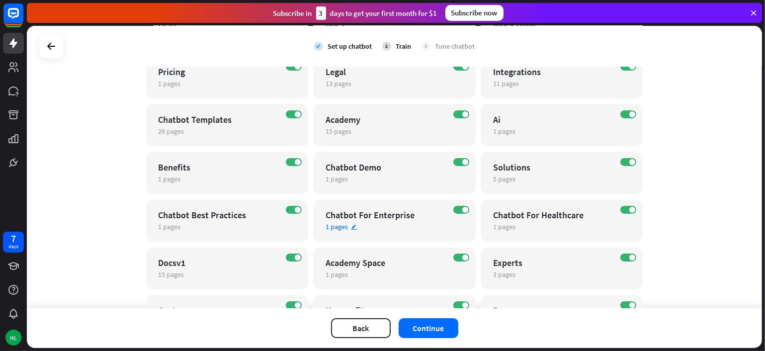
scroll to position [201, 0]
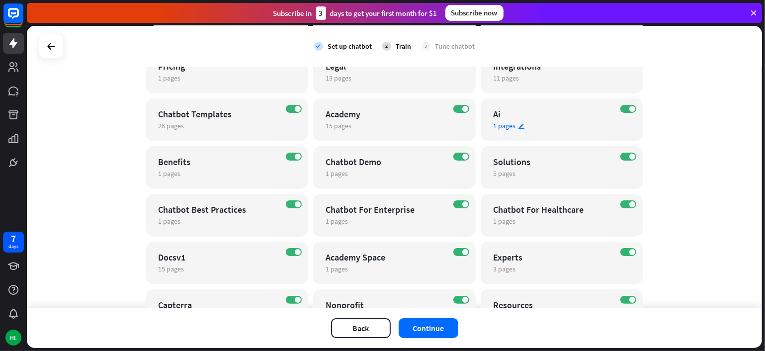
click at [513, 126] on div "1 pages edit" at bounding box center [553, 125] width 120 height 9
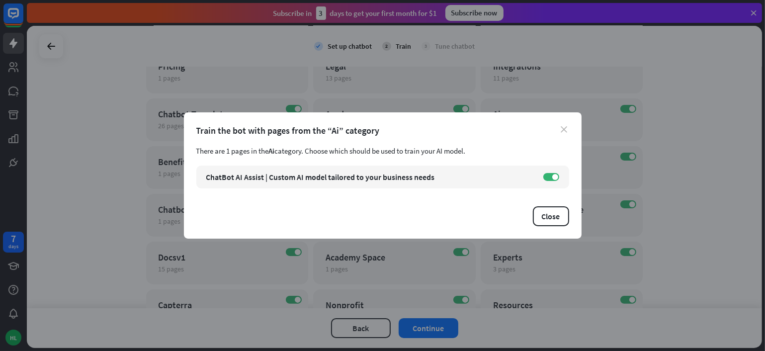
click at [565, 129] on icon "close" at bounding box center [564, 129] width 6 height 6
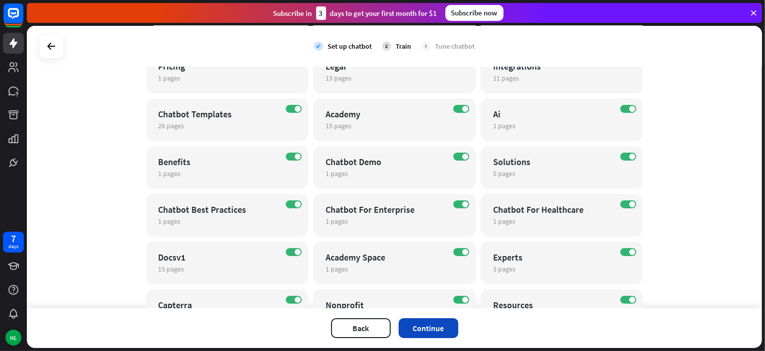
click at [420, 327] on button "Continue" at bounding box center [429, 328] width 60 height 20
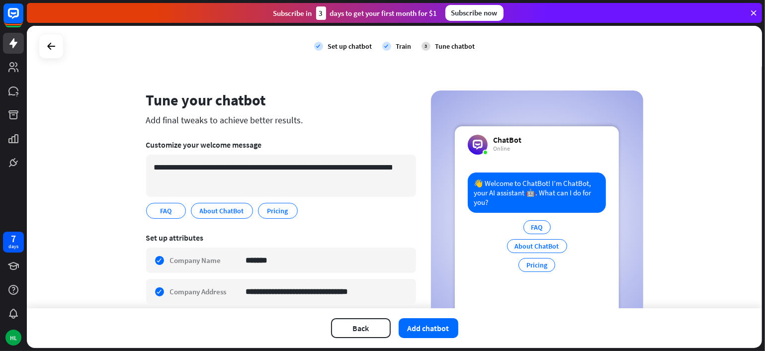
scroll to position [50, 0]
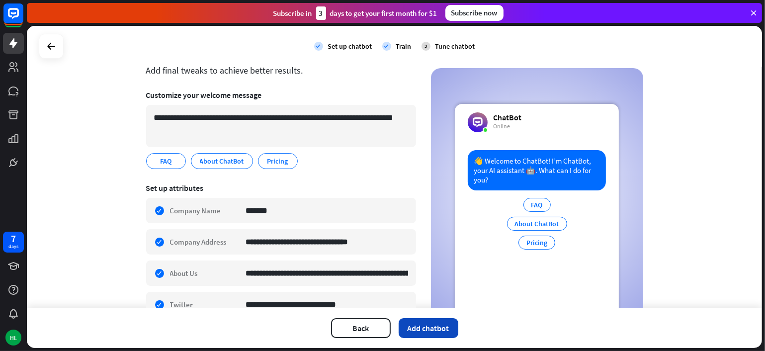
click at [422, 323] on button "Add chatbot" at bounding box center [429, 328] width 60 height 20
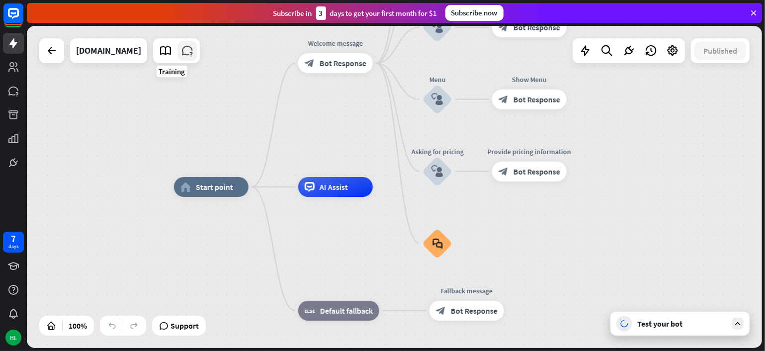
click at [181, 44] on icon at bounding box center [187, 50] width 13 height 13
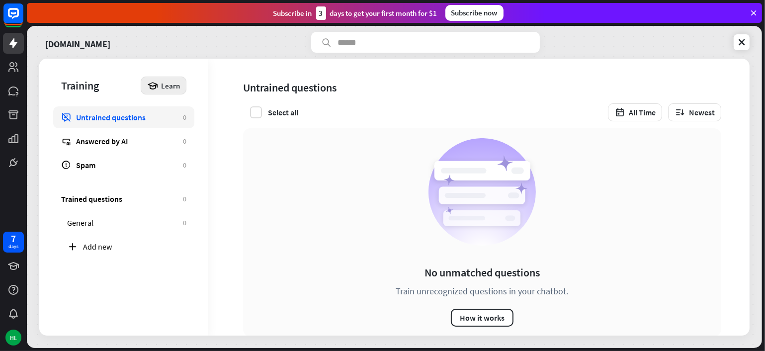
click at [162, 85] on span "Learn" at bounding box center [170, 85] width 19 height 9
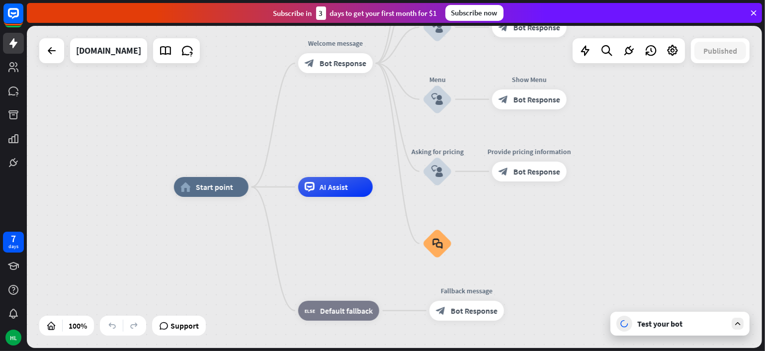
click at [739, 321] on icon at bounding box center [737, 323] width 9 height 9
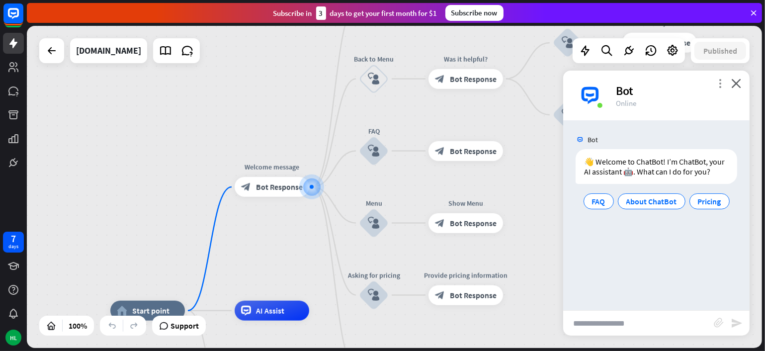
click at [722, 82] on icon "more_vert" at bounding box center [720, 83] width 9 height 9
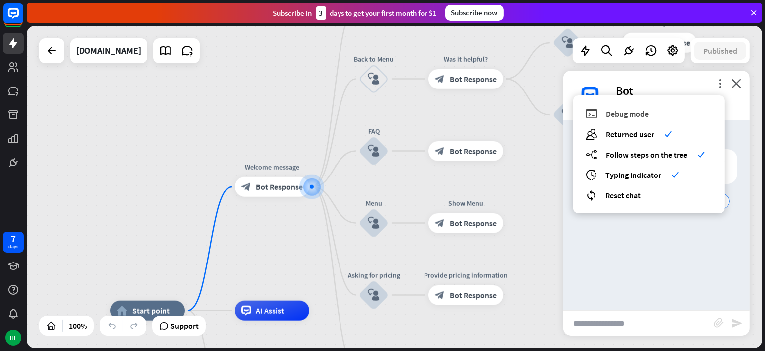
click at [668, 117] on div "debug Debug mode" at bounding box center [649, 113] width 127 height 11
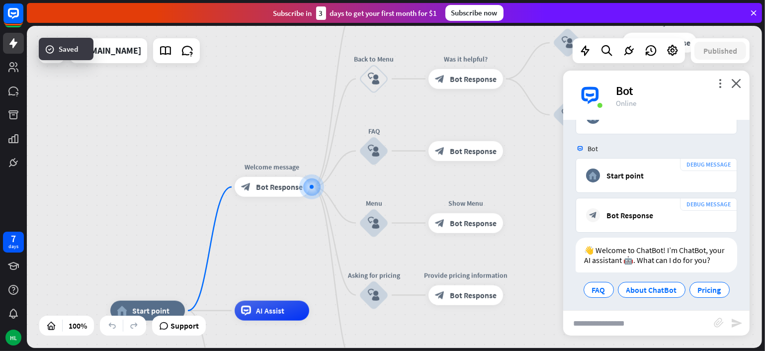
scroll to position [64, 0]
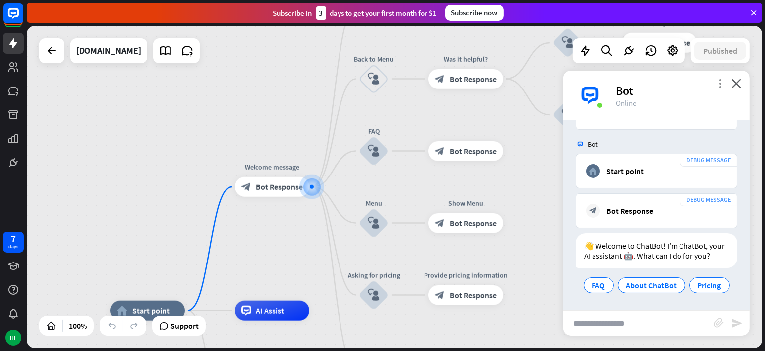
click at [724, 82] on icon "more_vert" at bounding box center [720, 83] width 9 height 9
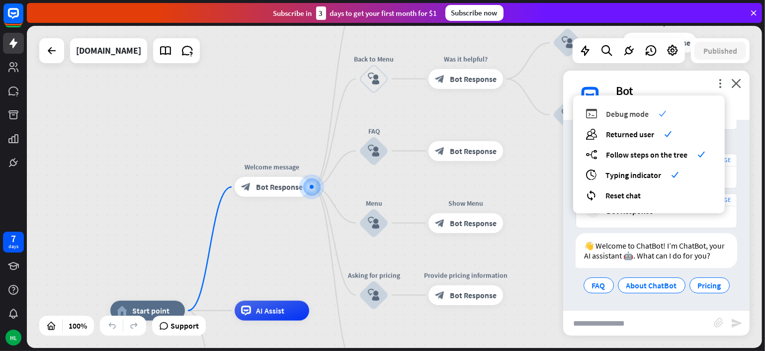
click at [663, 112] on icon "check" at bounding box center [662, 113] width 7 height 7
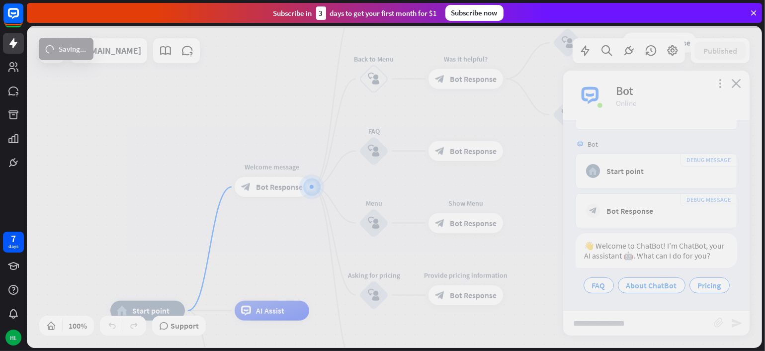
scroll to position [0, 0]
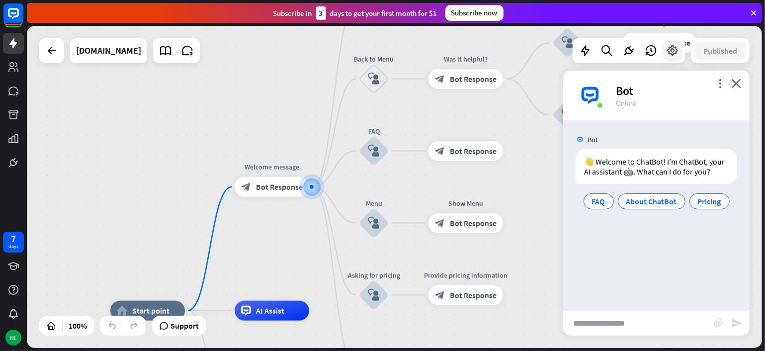
click at [669, 46] on icon at bounding box center [672, 50] width 13 height 13
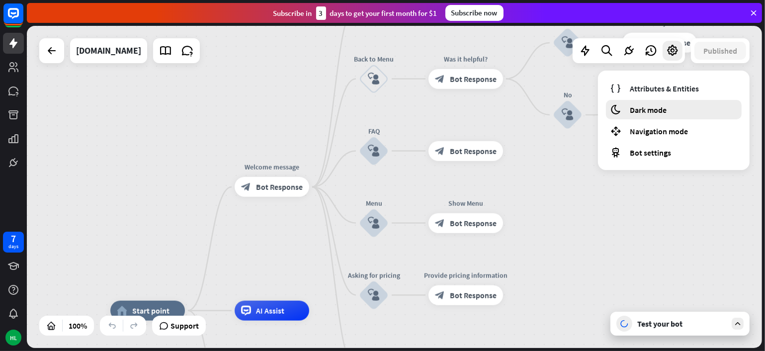
click at [673, 103] on div "moon Dark mode" at bounding box center [674, 109] width 136 height 19
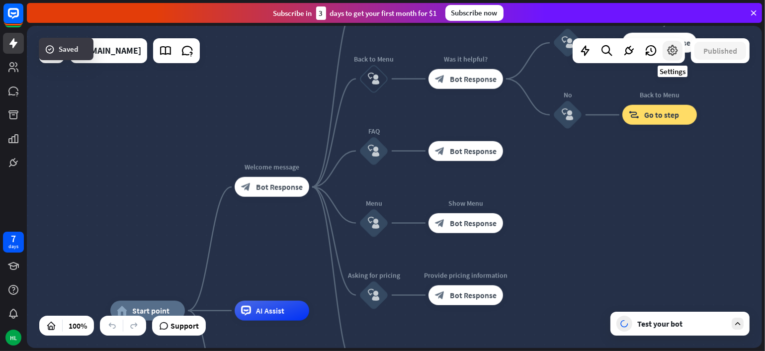
click at [671, 45] on icon at bounding box center [672, 50] width 13 height 13
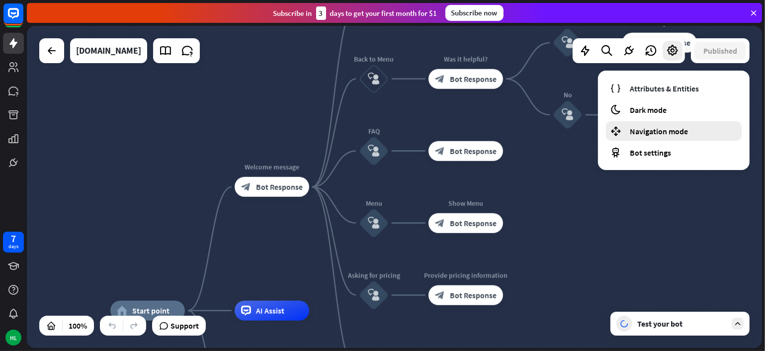
click at [674, 136] on span "Navigation mode" at bounding box center [659, 131] width 58 height 10
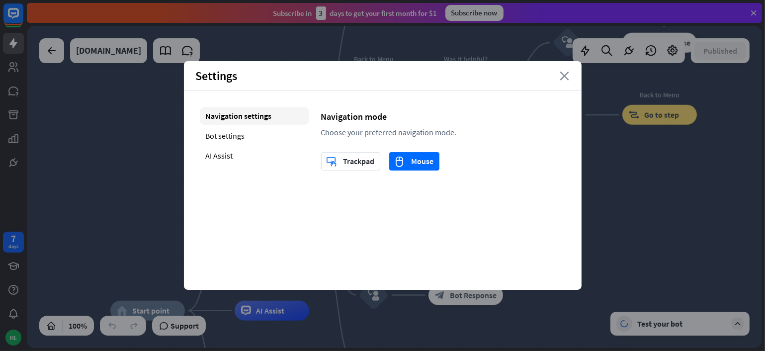
click at [569, 76] on icon "close" at bounding box center [564, 76] width 9 height 9
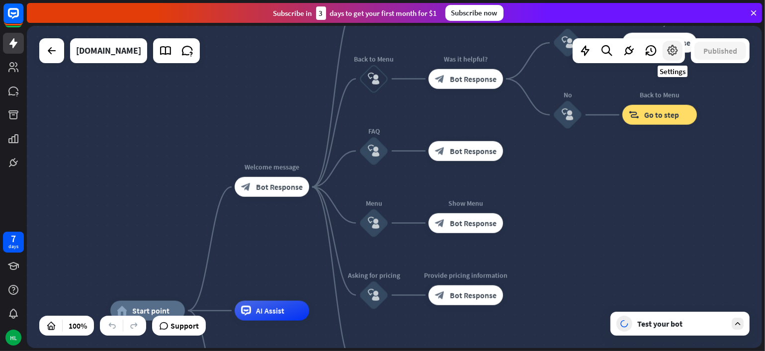
click at [675, 43] on div at bounding box center [673, 51] width 20 height 20
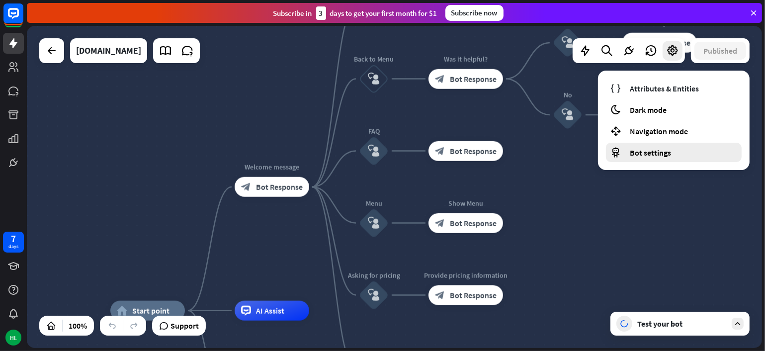
click at [673, 155] on div "Bot settings" at bounding box center [674, 152] width 136 height 19
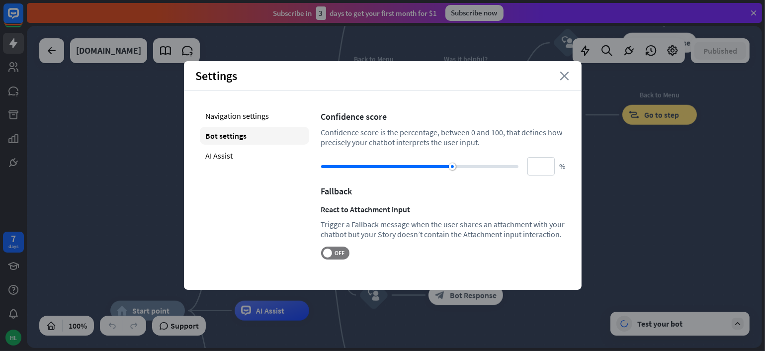
click at [562, 78] on icon "close" at bounding box center [564, 76] width 9 height 9
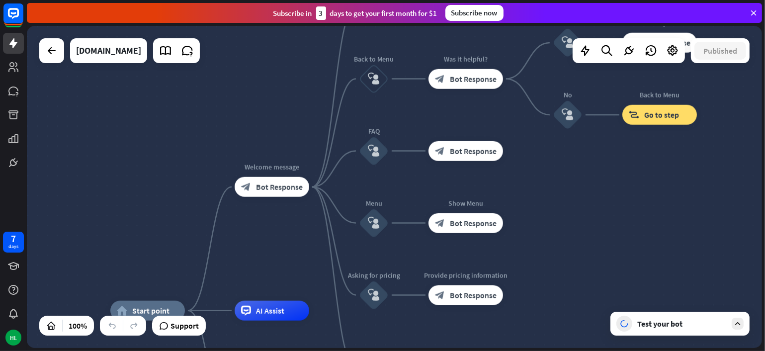
click at [675, 325] on div "Test your bot" at bounding box center [683, 324] width 90 height 10
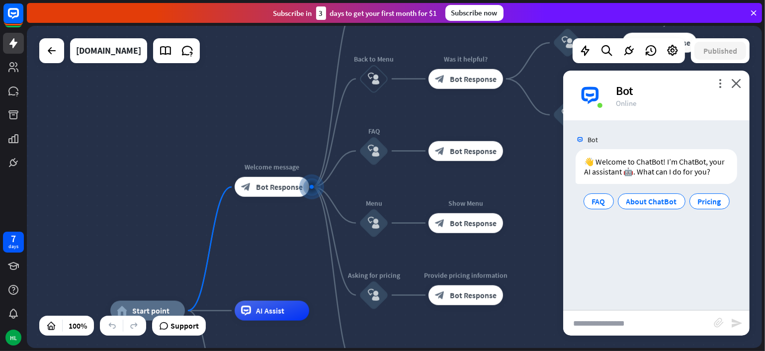
click at [603, 321] on input "text" at bounding box center [638, 323] width 151 height 25
type input "**"
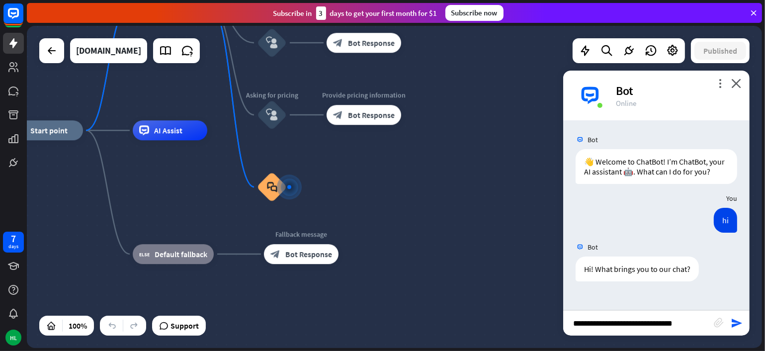
type input "**********"
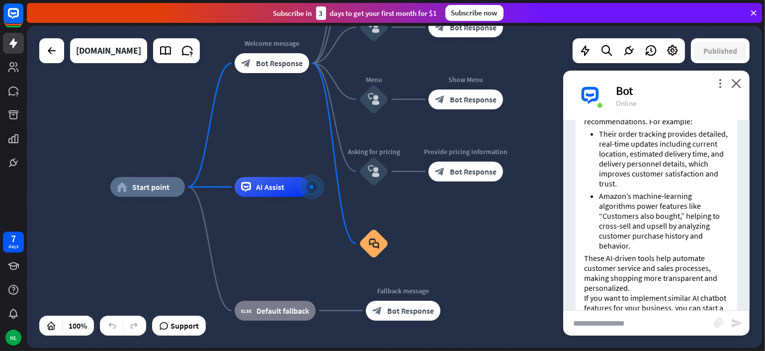
scroll to position [161, 0]
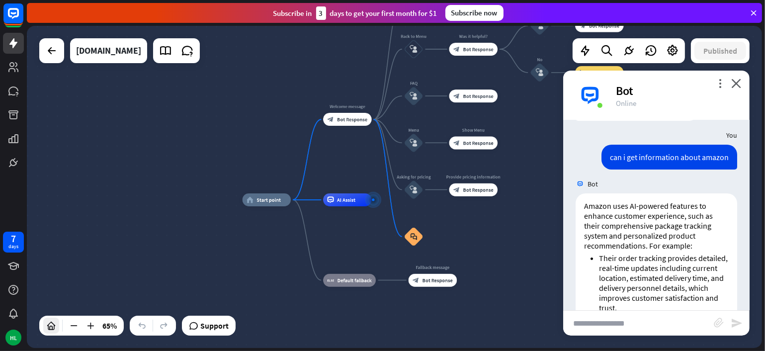
click at [47, 326] on icon at bounding box center [51, 326] width 10 height 10
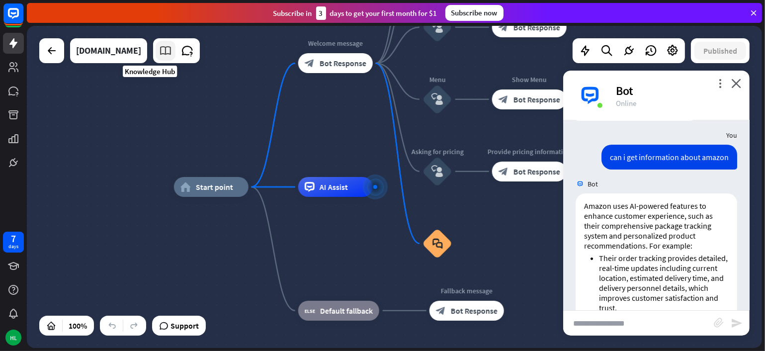
click at [159, 51] on icon at bounding box center [165, 50] width 13 height 13
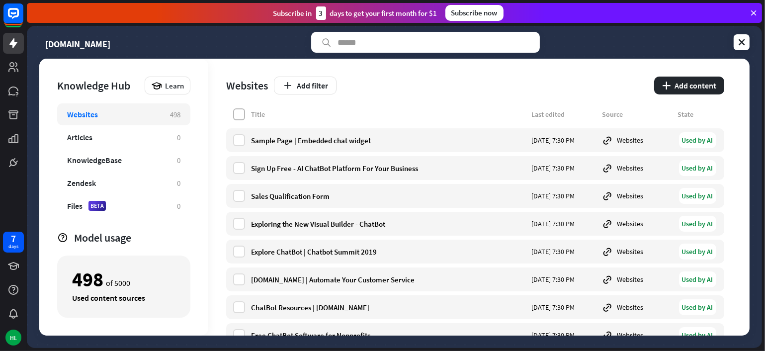
click at [237, 115] on label at bounding box center [239, 114] width 12 height 12
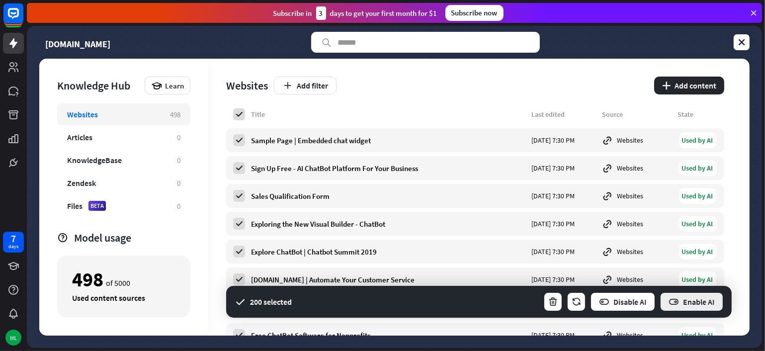
click at [700, 304] on button "Enable AI" at bounding box center [692, 302] width 64 height 20
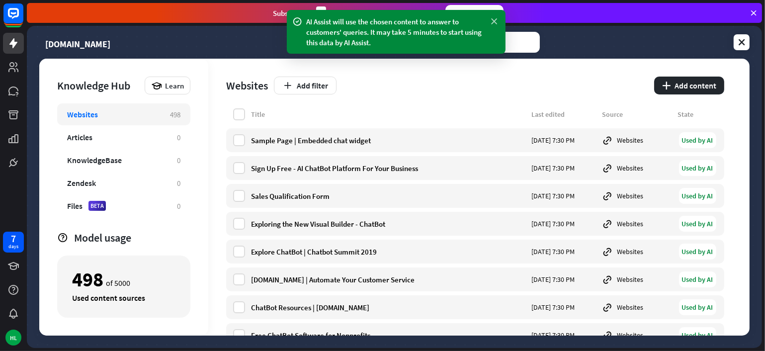
click at [497, 20] on icon at bounding box center [495, 21] width 10 height 10
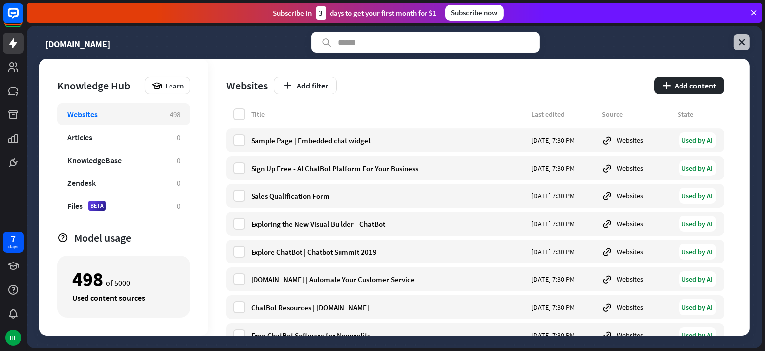
click at [744, 44] on icon at bounding box center [742, 42] width 10 height 10
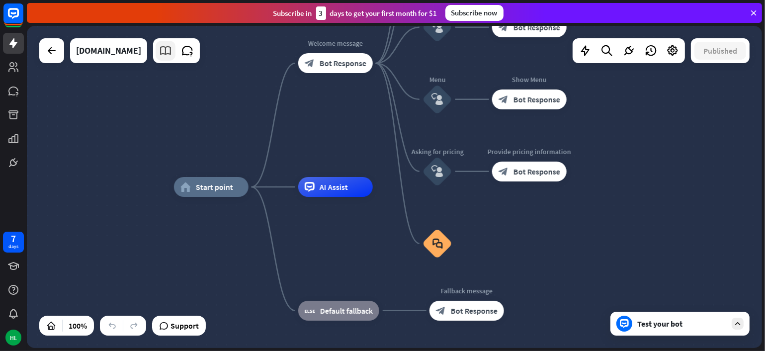
click at [157, 52] on link at bounding box center [166, 51] width 20 height 20
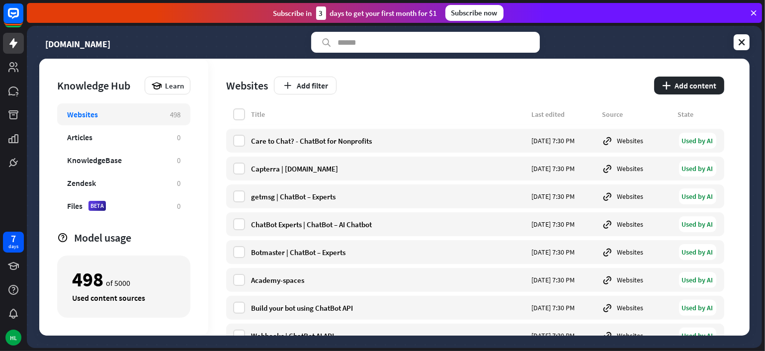
scroll to position [398, 0]
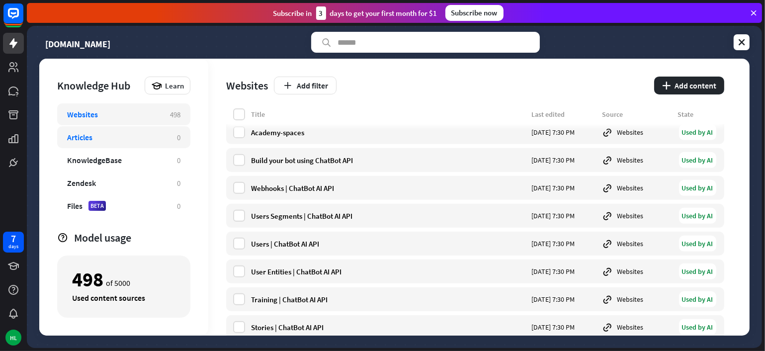
click at [75, 136] on div "Articles" at bounding box center [79, 137] width 25 height 10
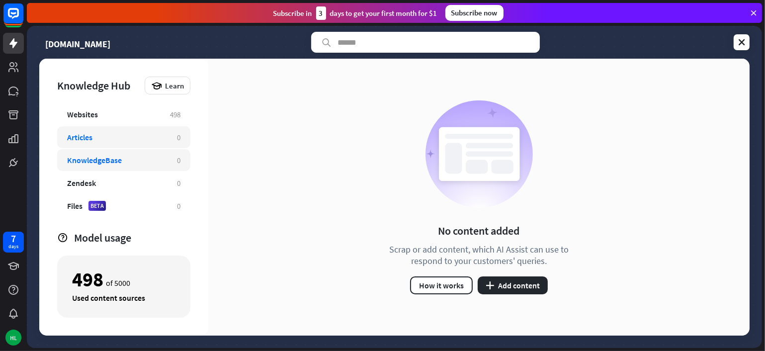
click at [85, 165] on div "KnowledgeBase 0" at bounding box center [123, 160] width 133 height 22
click at [745, 43] on icon at bounding box center [742, 42] width 10 height 10
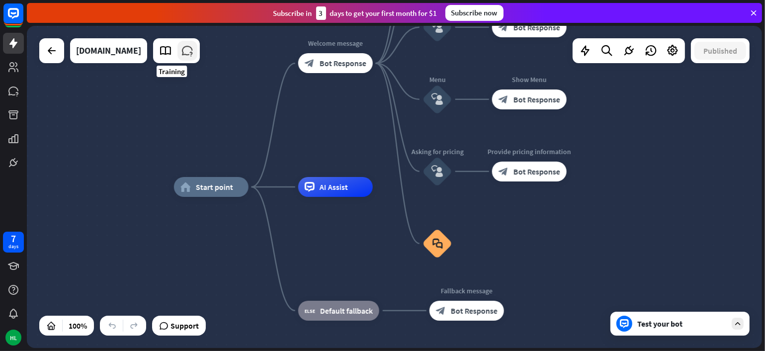
click at [181, 44] on icon at bounding box center [187, 50] width 13 height 13
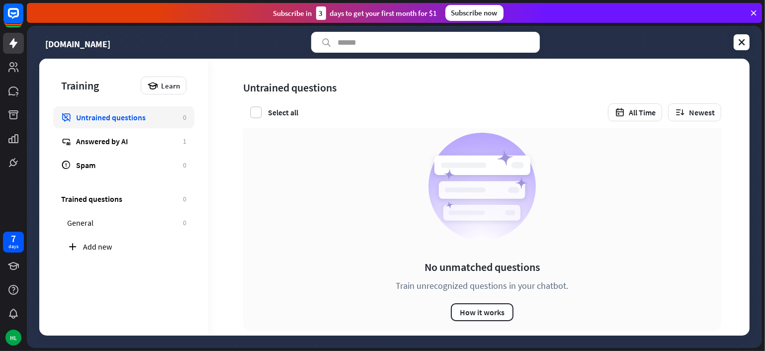
scroll to position [22, 0]
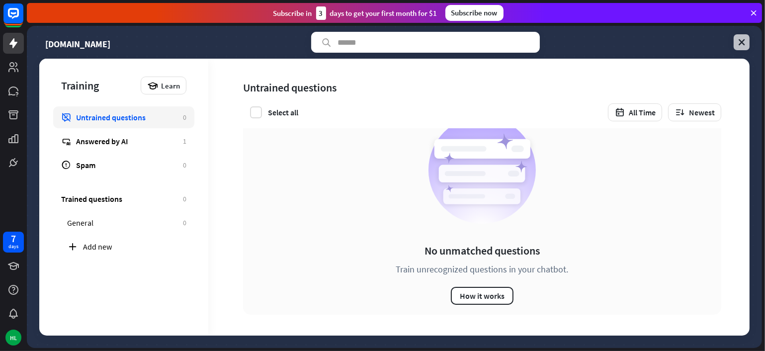
click at [740, 42] on icon at bounding box center [742, 42] width 10 height 10
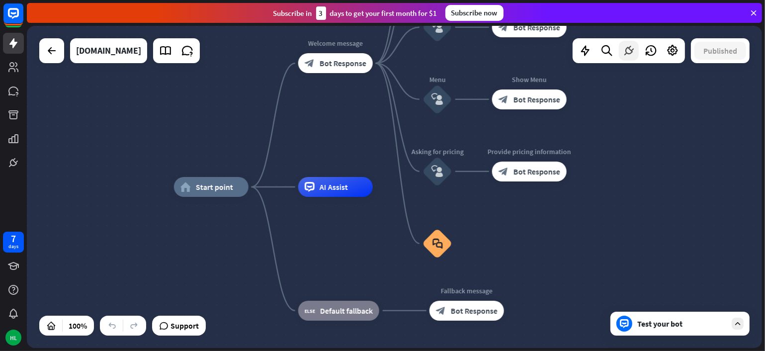
click at [628, 56] on icon at bounding box center [629, 50] width 13 height 13
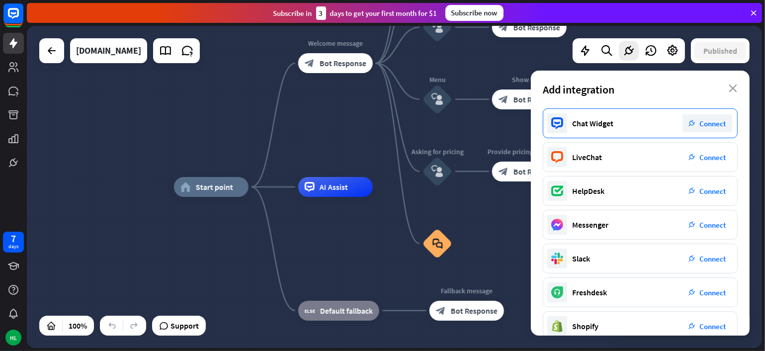
click at [631, 127] on div "Chat Widget plug_integration Connect" at bounding box center [640, 123] width 195 height 30
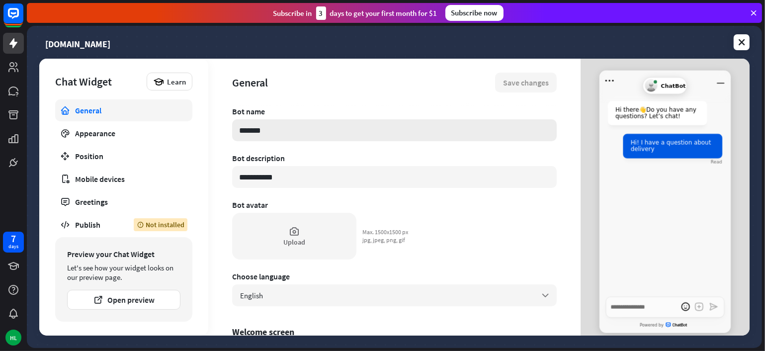
click at [277, 128] on input "*******" at bounding box center [394, 130] width 325 height 22
type textarea "*"
type input "******"
type textarea "*"
type input "****"
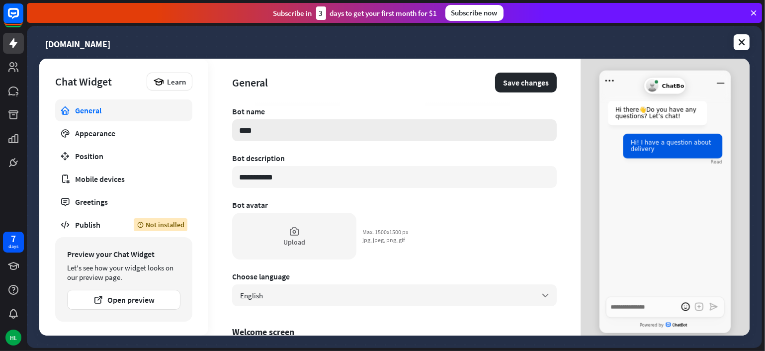
type textarea "*"
type input "**"
type textarea "*"
type input "*"
type textarea "*"
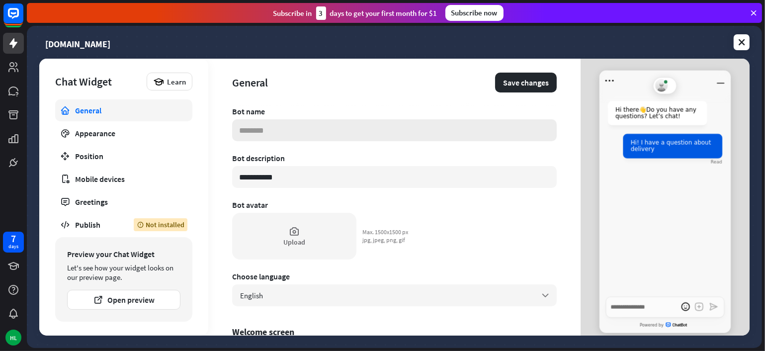
type textarea "*"
type input "*"
type textarea "*"
type input "*"
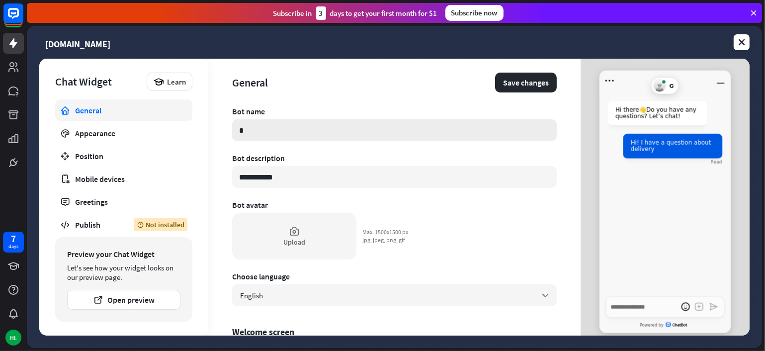
type textarea "*"
type input "**"
type textarea "*"
type input "***"
type textarea "*"
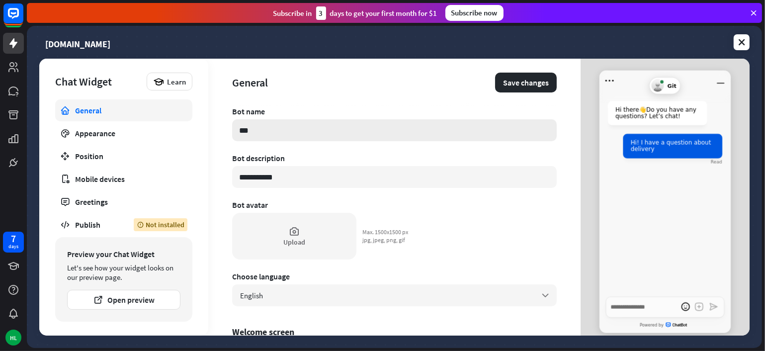
type input "***"
type textarea "*"
type input "*****"
type textarea "*"
type input "******"
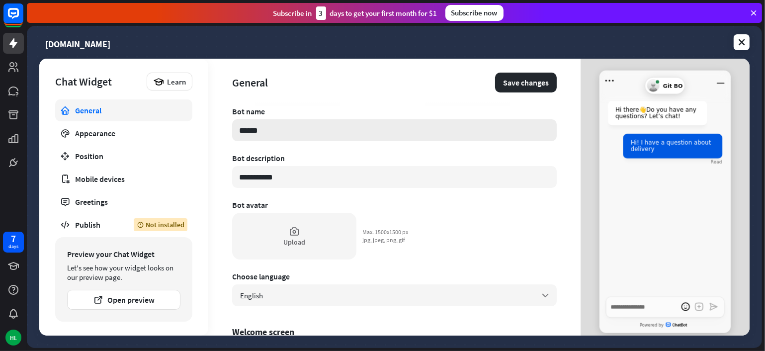
type textarea "*"
type input "*******"
type textarea "*"
type input "******"
type textarea "*"
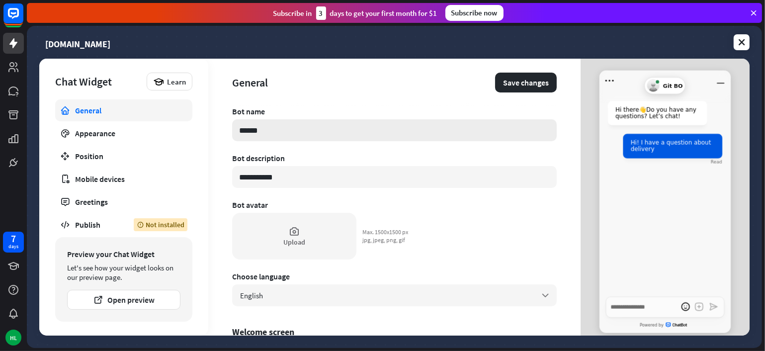
type input "*****"
type textarea "*"
type input "******"
type textarea "*"
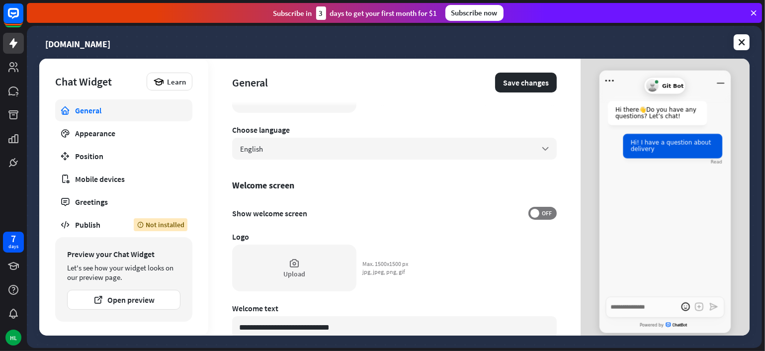
scroll to position [149, 0]
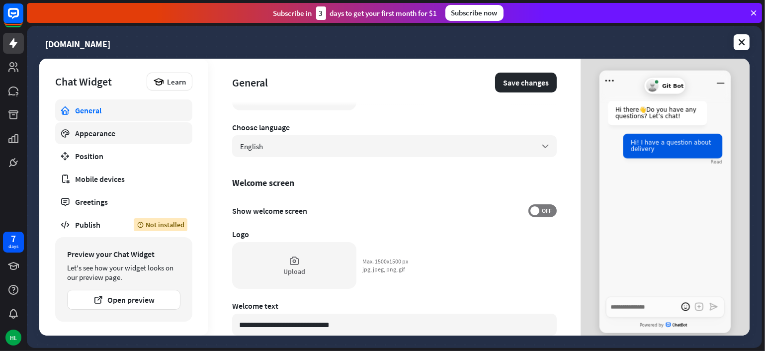
type input "*******"
click at [92, 133] on div "Appearance" at bounding box center [123, 133] width 97 height 10
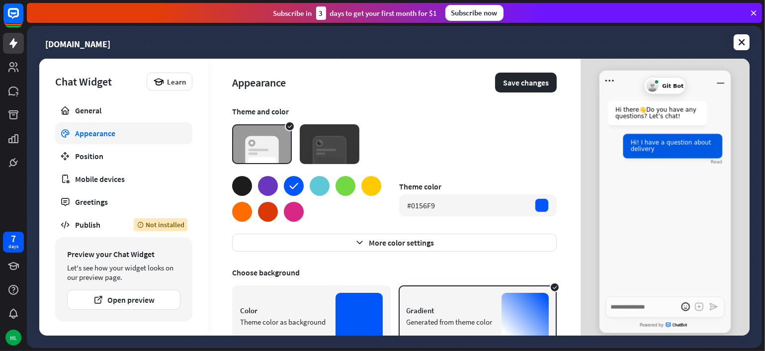
click at [318, 186] on div at bounding box center [320, 186] width 20 height 20
type textarea "*"
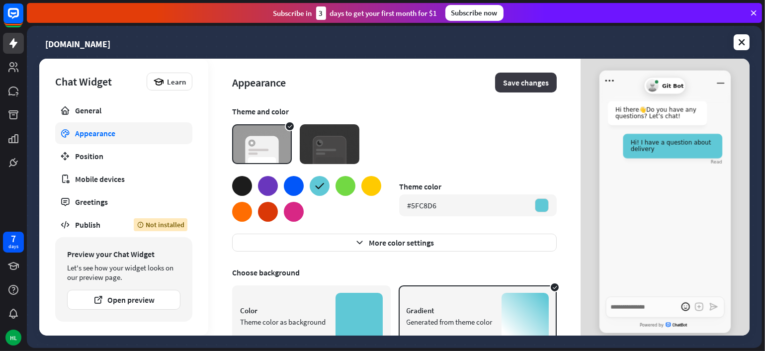
click at [513, 88] on button "Save changes" at bounding box center [526, 83] width 62 height 20
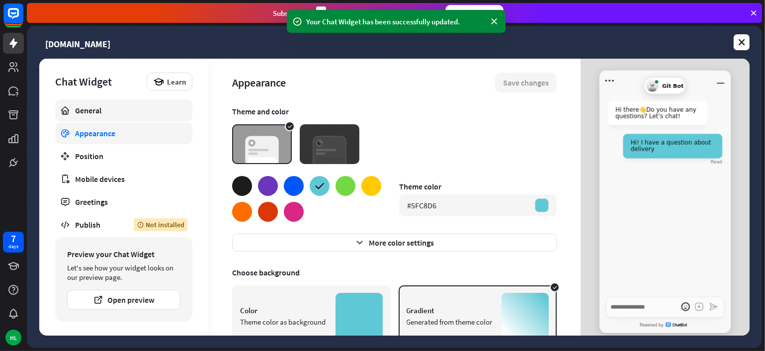
click at [85, 115] on div "General" at bounding box center [123, 110] width 97 height 10
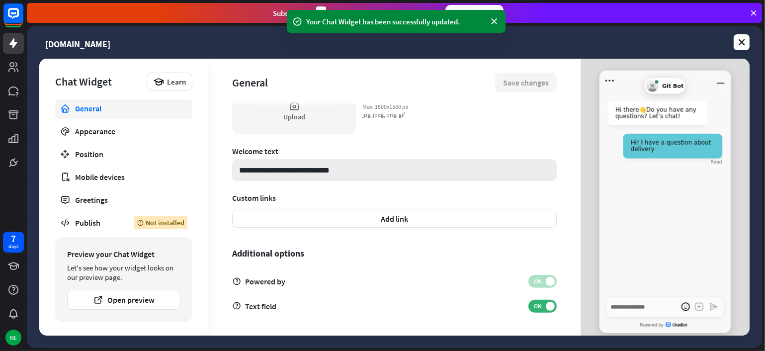
scroll to position [3, 0]
click at [159, 221] on div "Not installed" at bounding box center [161, 221] width 54 height 13
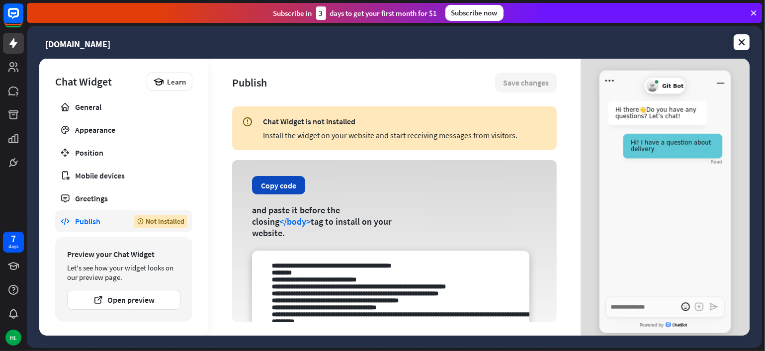
click at [274, 194] on button "Copy code" at bounding box center [278, 185] width 53 height 18
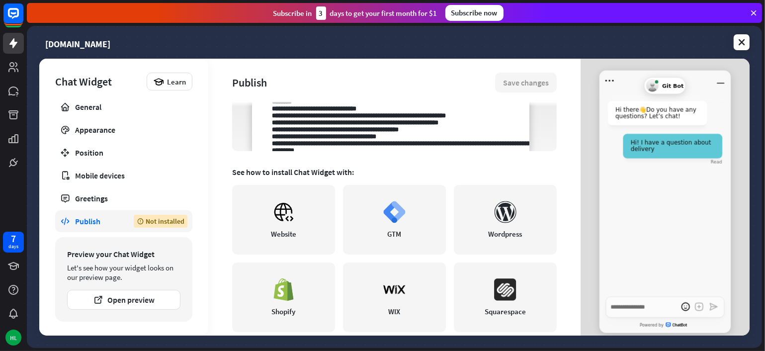
scroll to position [149, 0]
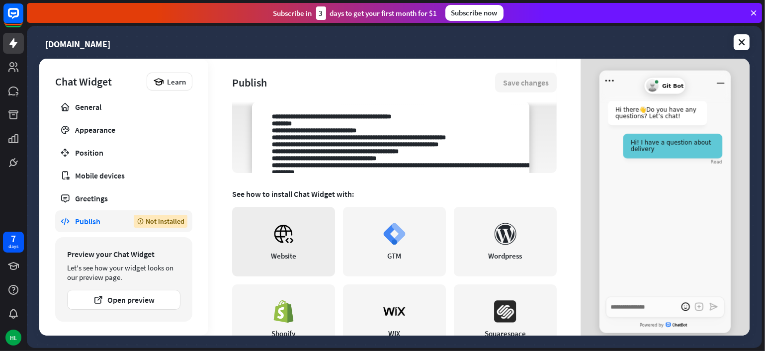
click at [259, 256] on link "Website" at bounding box center [283, 242] width 103 height 70
click at [117, 302] on button "Open preview" at bounding box center [123, 300] width 113 height 20
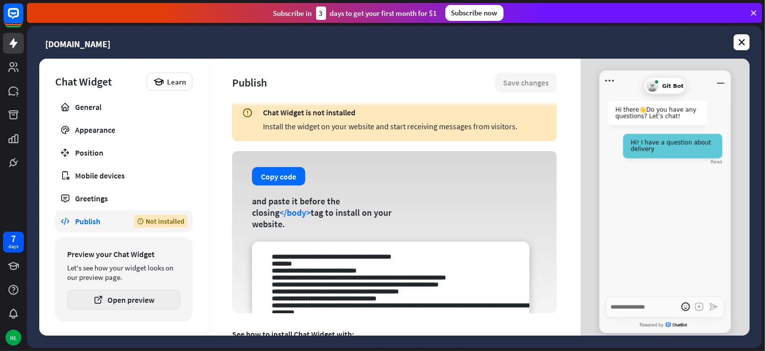
scroll to position [0, 0]
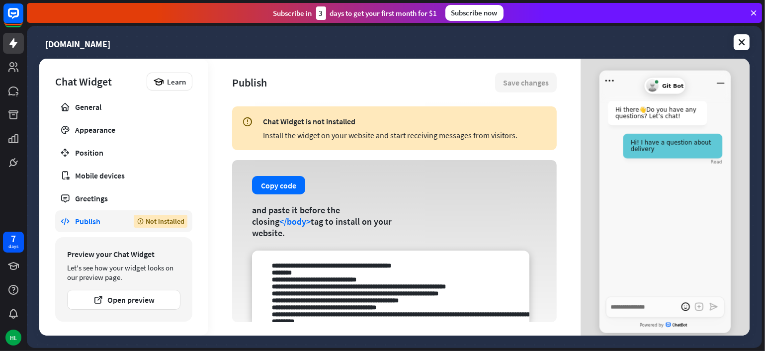
click at [166, 220] on div "Not installed" at bounding box center [161, 221] width 54 height 13
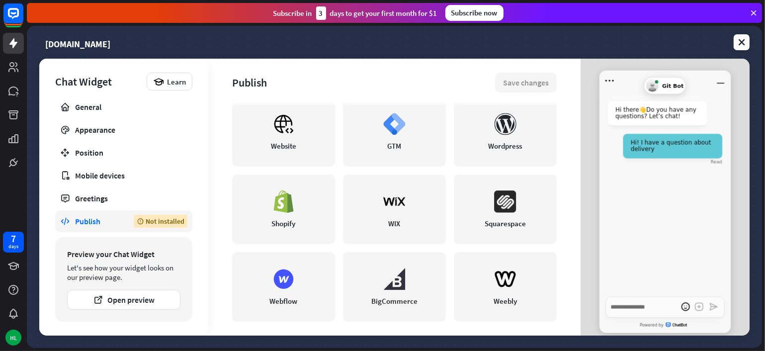
scroll to position [265, 0]
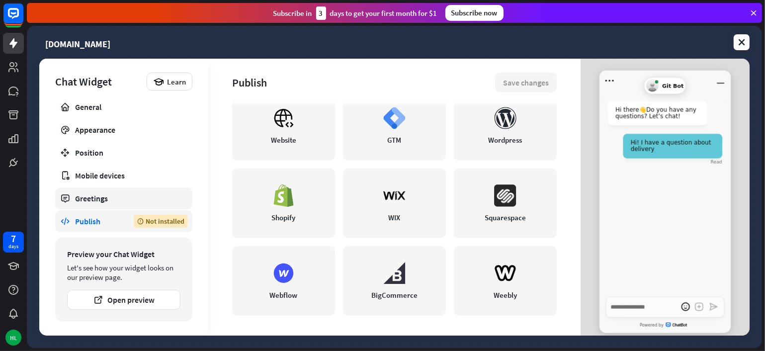
click at [129, 193] on div "Greetings" at bounding box center [123, 198] width 97 height 10
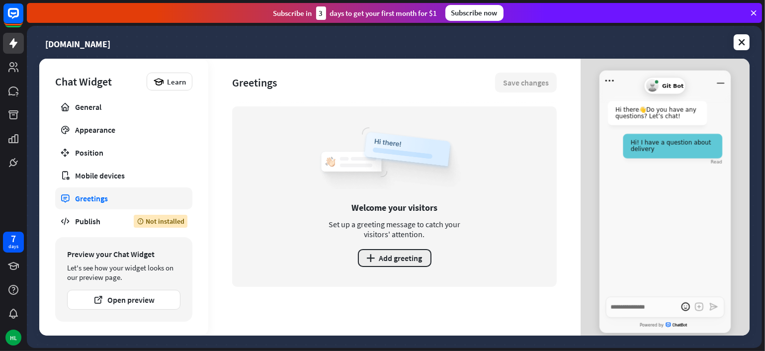
click at [420, 264] on button "plus Add greeting" at bounding box center [395, 258] width 74 height 18
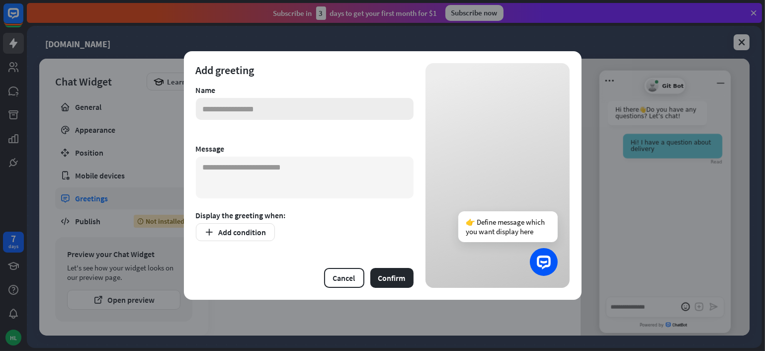
click at [298, 111] on input "text" at bounding box center [305, 109] width 218 height 22
click at [275, 169] on textarea at bounding box center [305, 178] width 218 height 42
click at [222, 106] on input "*********" at bounding box center [305, 109] width 218 height 22
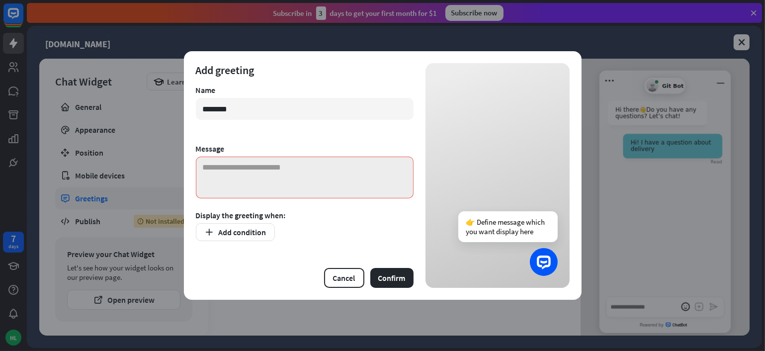
type input "********"
click at [214, 160] on textarea at bounding box center [305, 178] width 218 height 42
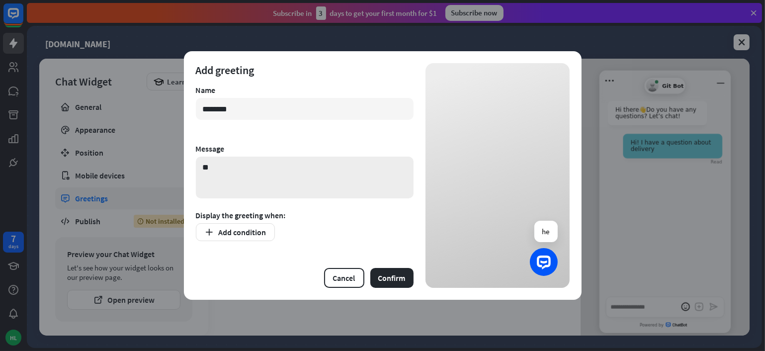
type textarea "*"
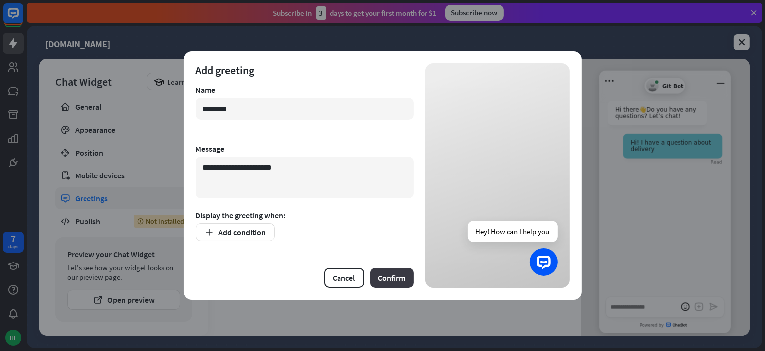
type textarea "**********"
click at [382, 274] on button "Confirm" at bounding box center [391, 278] width 43 height 20
click at [389, 279] on button "Confirm" at bounding box center [391, 278] width 43 height 20
click at [377, 306] on div "**********" at bounding box center [382, 175] width 765 height 351
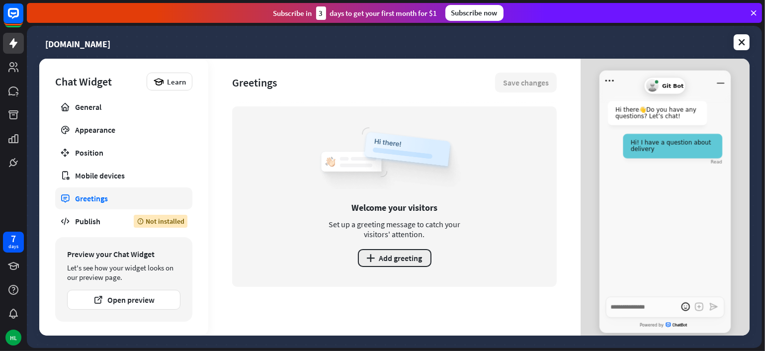
click at [395, 266] on button "plus Add greeting" at bounding box center [395, 258] width 74 height 18
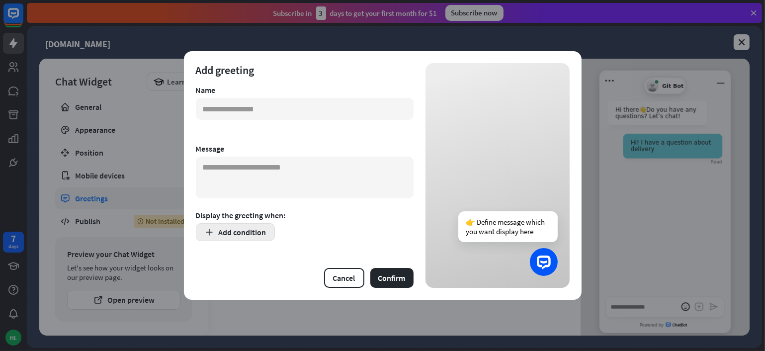
click at [209, 238] on button "Add condition" at bounding box center [235, 232] width 79 height 18
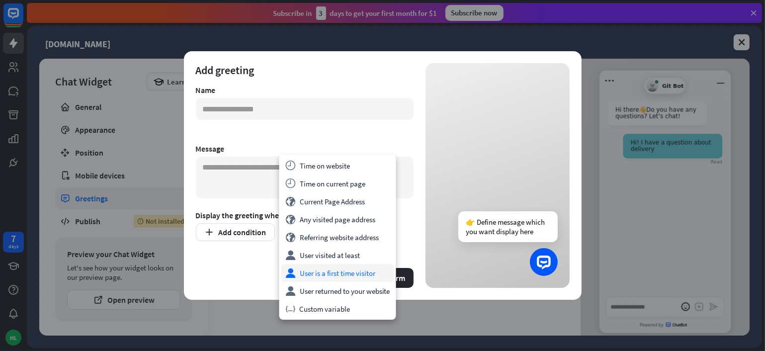
click at [339, 274] on div "user User is a first time visitor" at bounding box center [337, 273] width 113 height 18
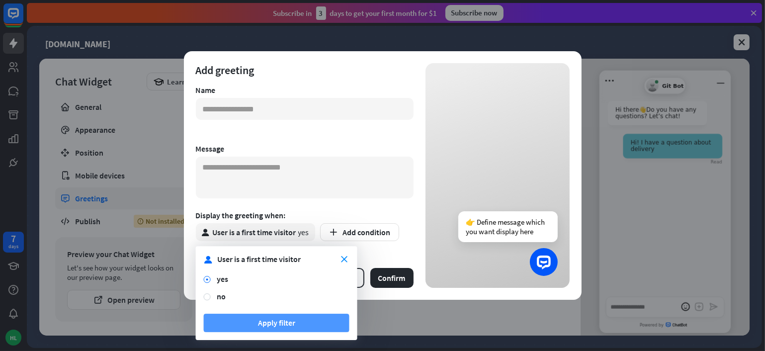
click at [265, 320] on button "Apply filter" at bounding box center [277, 323] width 146 height 18
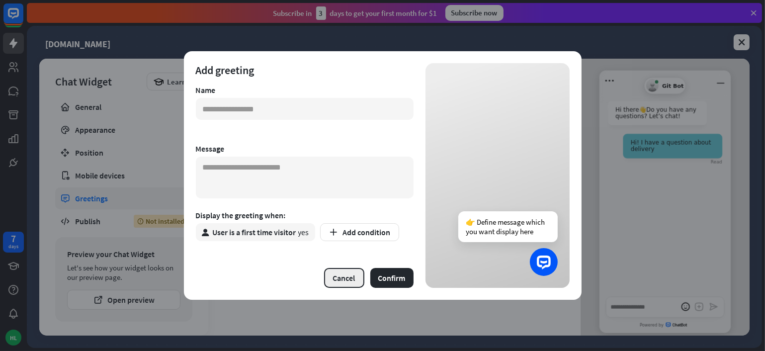
click at [339, 274] on button "Cancel" at bounding box center [344, 278] width 40 height 20
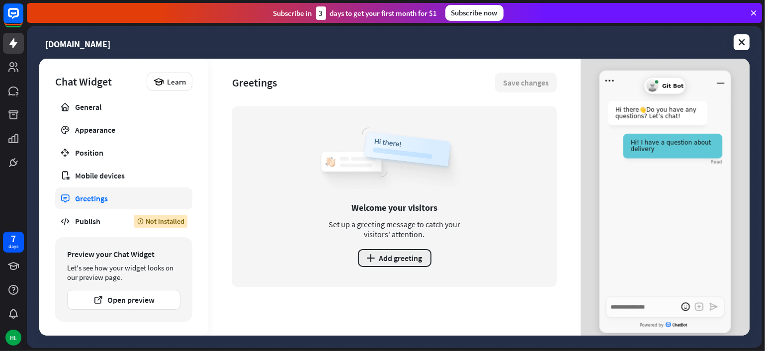
click at [379, 256] on button "plus Add greeting" at bounding box center [395, 258] width 74 height 18
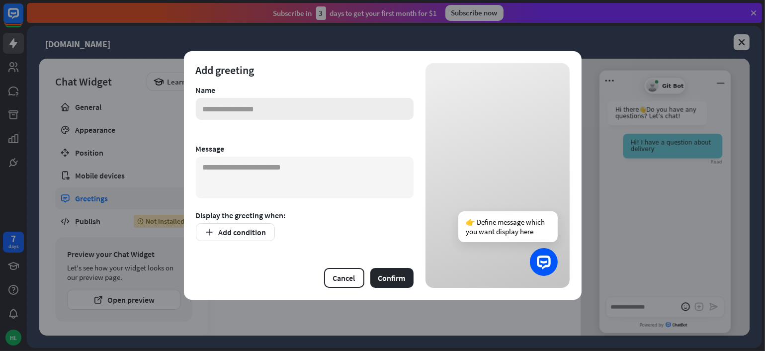
click at [231, 105] on input "text" at bounding box center [305, 109] width 218 height 22
type input "********"
click at [224, 157] on textarea at bounding box center [305, 178] width 218 height 42
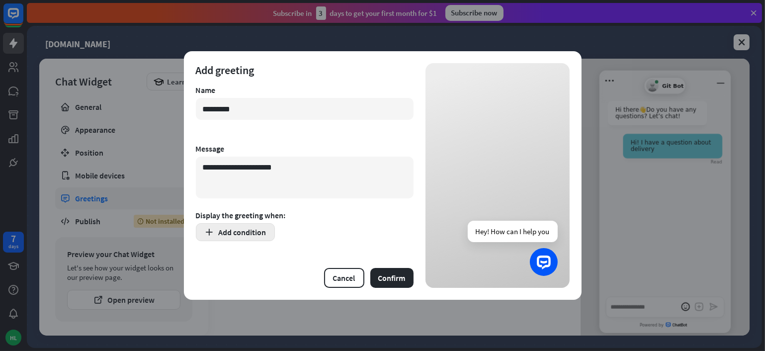
type textarea "**********"
click at [224, 233] on button "Add condition" at bounding box center [235, 232] width 79 height 18
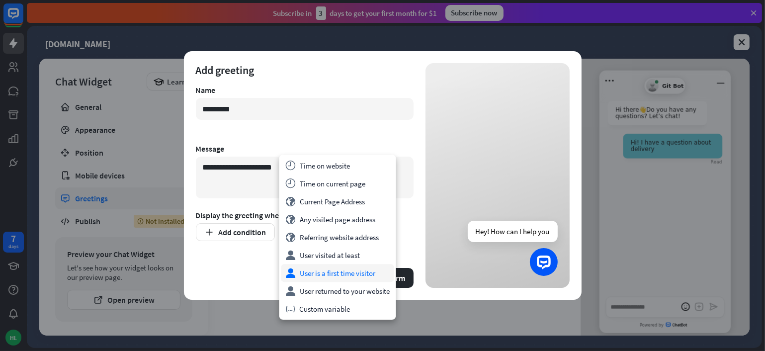
click at [354, 278] on div "user User is a first time visitor" at bounding box center [337, 273] width 113 height 18
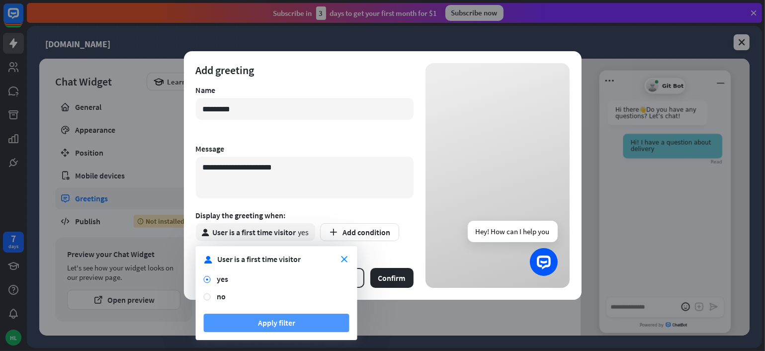
click at [292, 319] on button "Apply filter" at bounding box center [277, 323] width 146 height 18
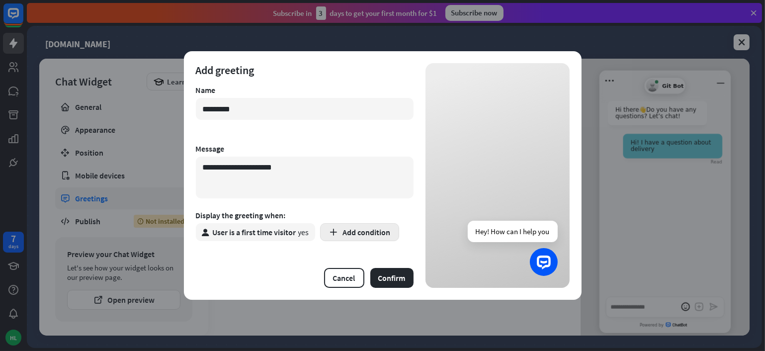
click at [366, 234] on button "Add condition" at bounding box center [359, 232] width 79 height 18
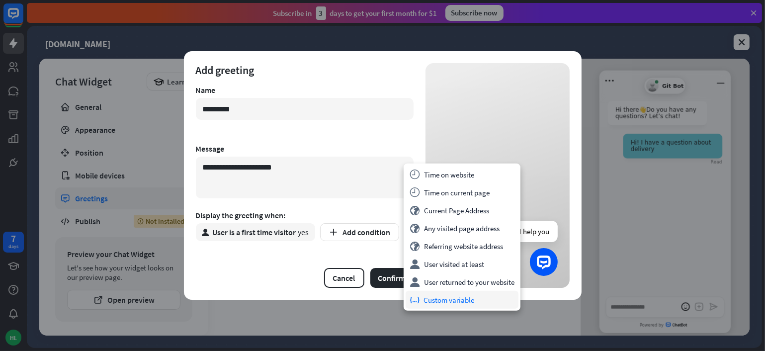
click at [452, 303] on div "variable Custom variable" at bounding box center [462, 300] width 113 height 18
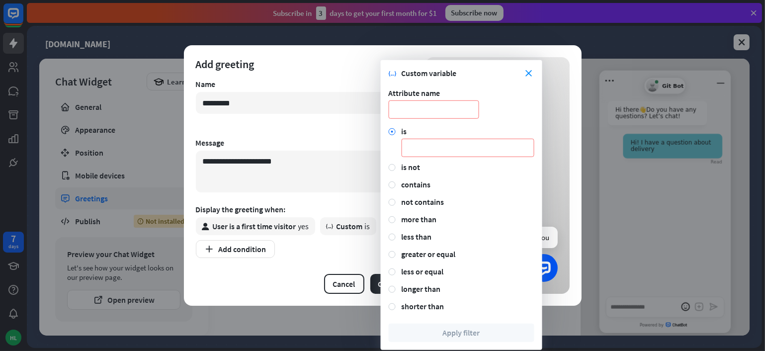
click at [527, 69] on div "close variable Custom variable" at bounding box center [462, 73] width 146 height 10
click at [532, 71] on icon "close" at bounding box center [529, 73] width 6 height 6
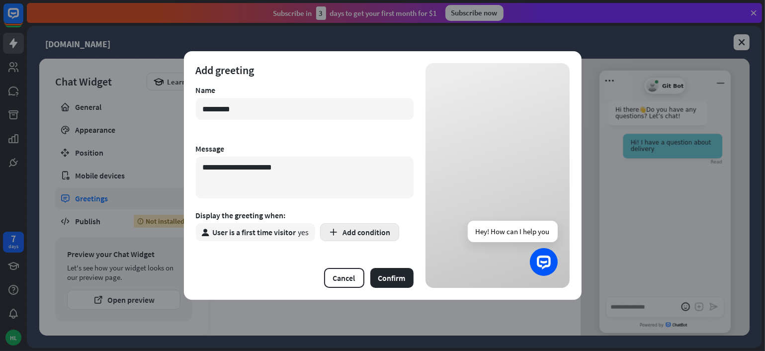
click at [382, 234] on button "Add condition" at bounding box center [359, 232] width 79 height 18
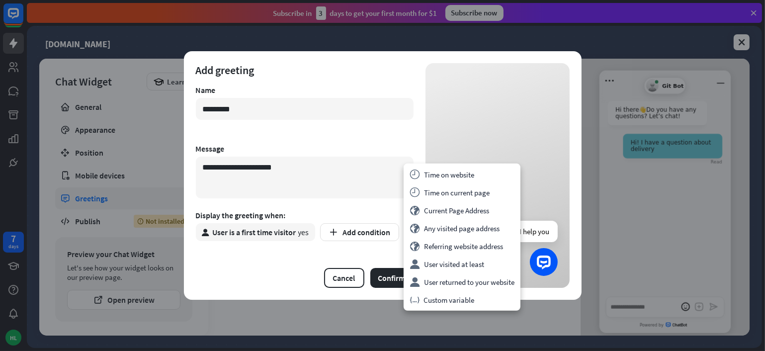
click at [274, 289] on div "**********" at bounding box center [383, 175] width 398 height 249
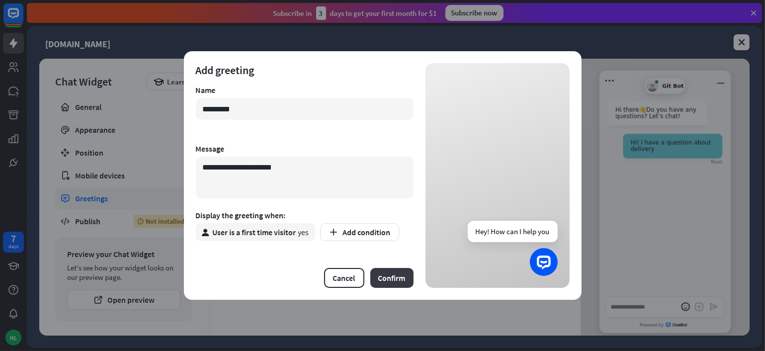
click at [395, 274] on button "Confirm" at bounding box center [391, 278] width 43 height 20
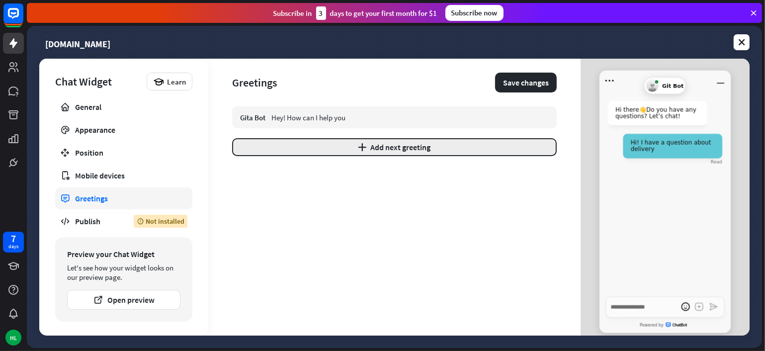
click at [320, 147] on button "plus Add next greeting" at bounding box center [394, 147] width 325 height 18
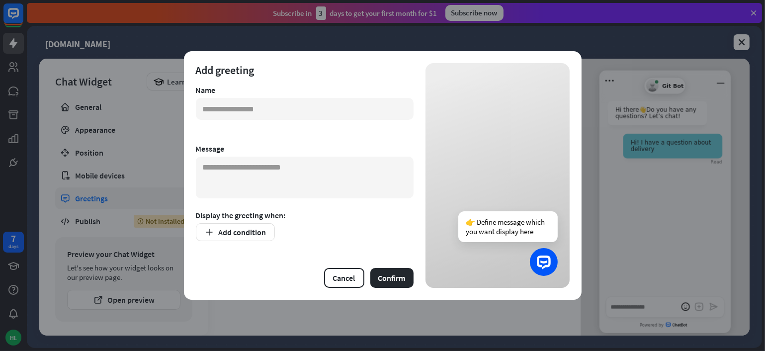
click at [119, 134] on div "Add greeting Name Message Display the greeting when: Add condition Cancel Confi…" at bounding box center [382, 175] width 765 height 351
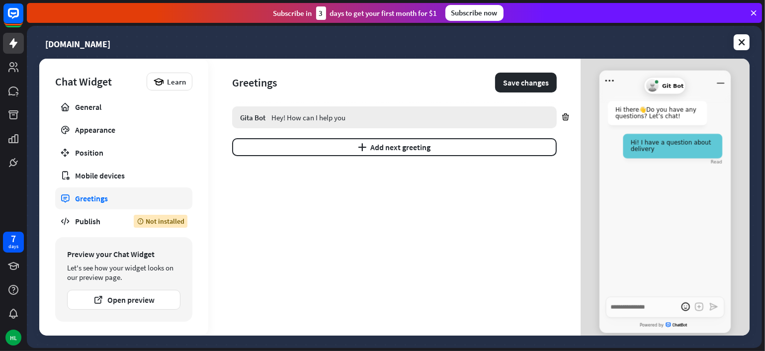
click at [374, 117] on div "Hey! How can I help you" at bounding box center [410, 117] width 277 height 9
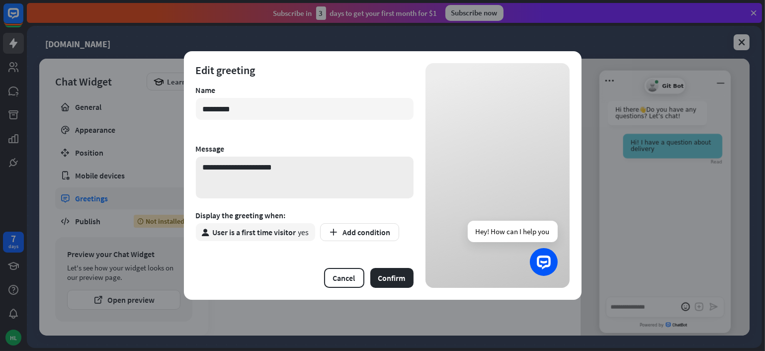
click at [285, 163] on textarea "**********" at bounding box center [305, 178] width 218 height 42
click at [389, 286] on button "Confirm" at bounding box center [391, 278] width 43 height 20
type textarea "*"
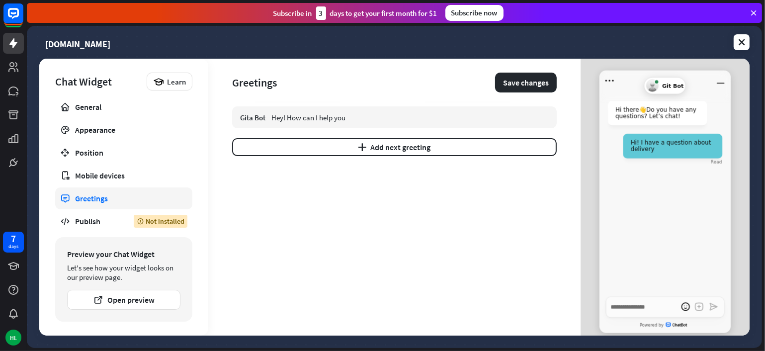
click at [571, 99] on div "Greetings Save changes Gita Bot Hey! How can I help you plus Add next greeting" at bounding box center [394, 197] width 372 height 277
click at [675, 87] on span "Git Bot" at bounding box center [672, 86] width 21 height 6
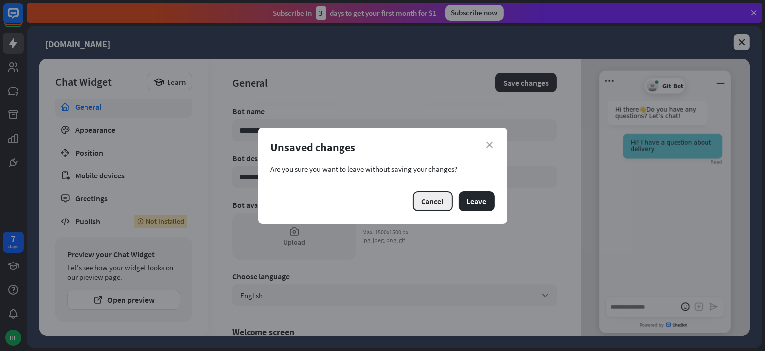
click at [430, 206] on button "Cancel" at bounding box center [433, 201] width 40 height 20
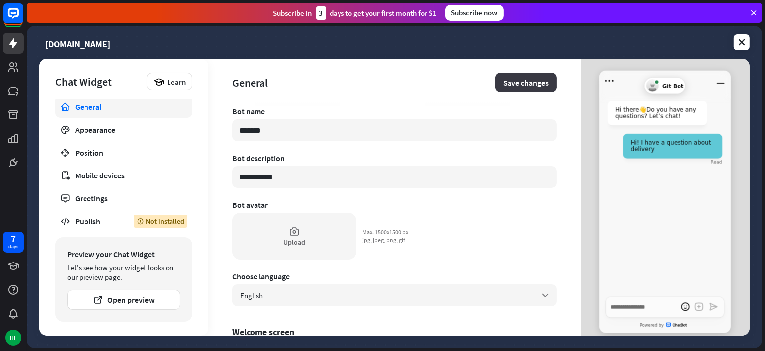
click at [499, 80] on button "Save changes" at bounding box center [526, 83] width 62 height 20
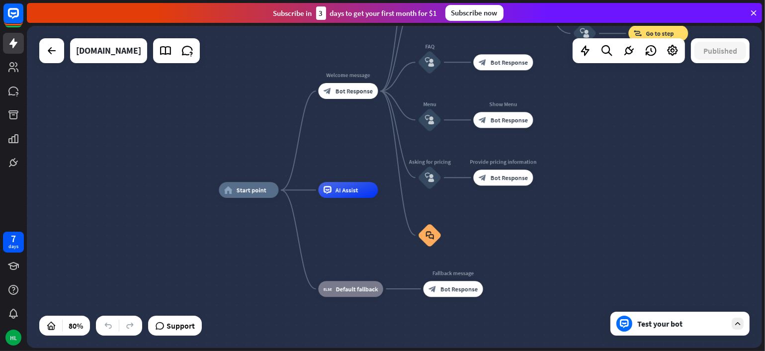
click at [682, 326] on div "Test your bot" at bounding box center [683, 324] width 90 height 10
